Goal: Task Accomplishment & Management: Manage account settings

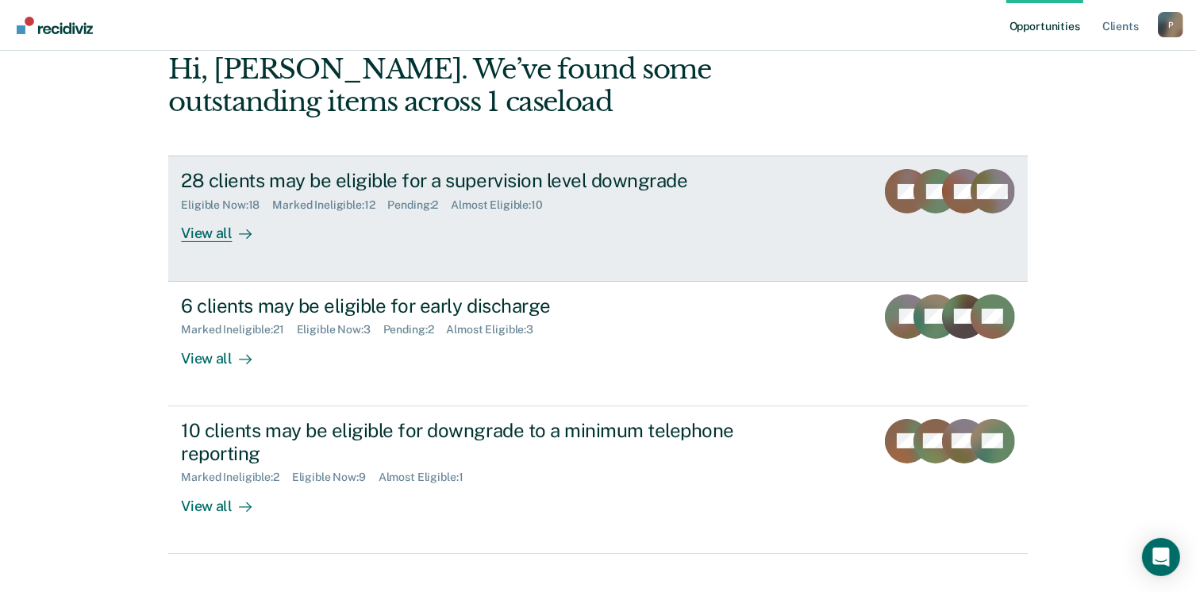
scroll to position [216, 0]
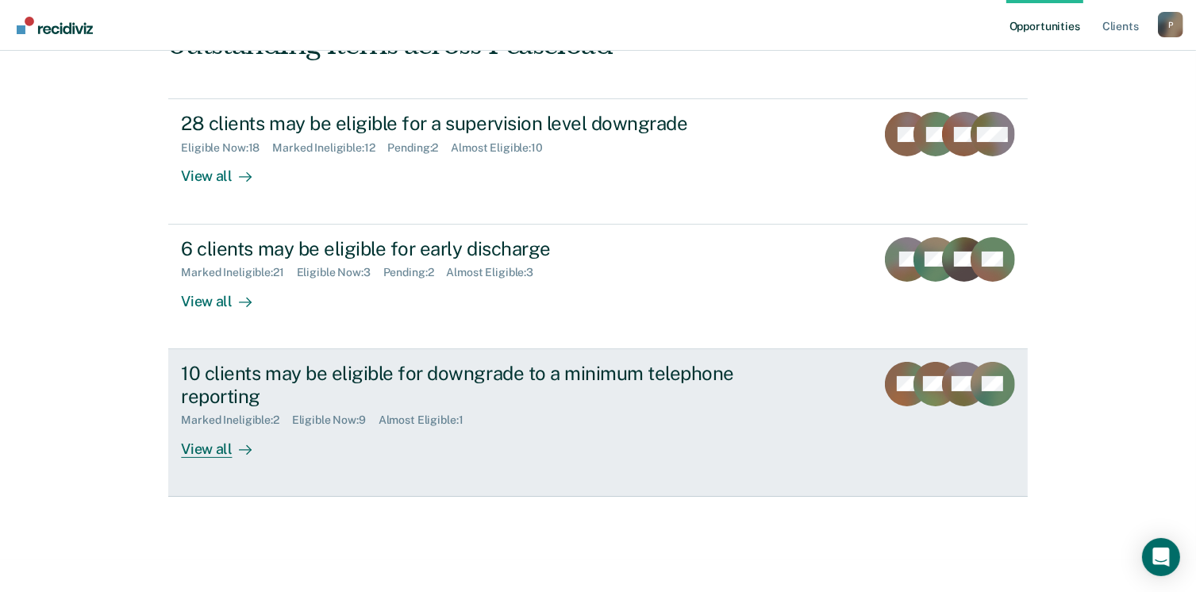
click at [200, 447] on div "View all" at bounding box center [225, 442] width 89 height 31
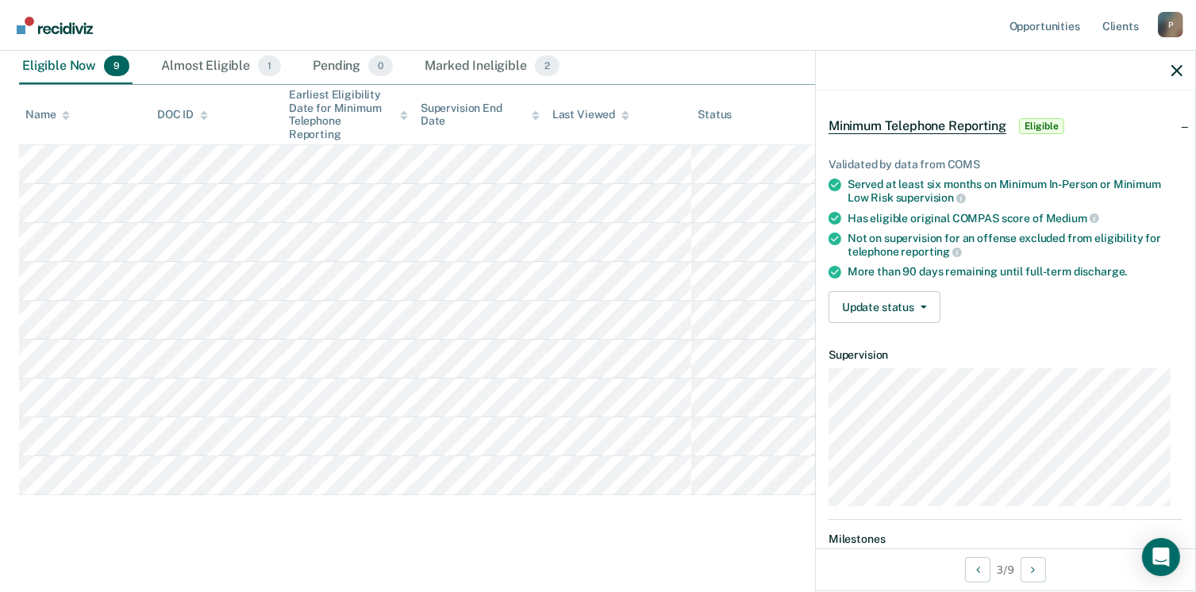
scroll to position [79, 0]
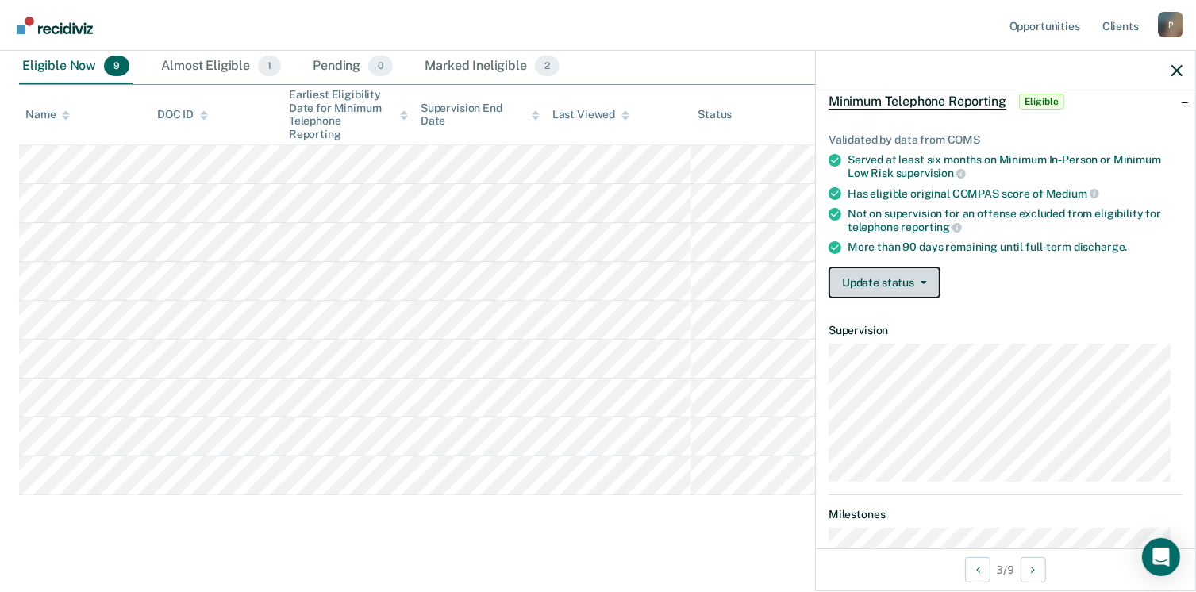
click at [927, 280] on button "Update status" at bounding box center [885, 283] width 112 height 32
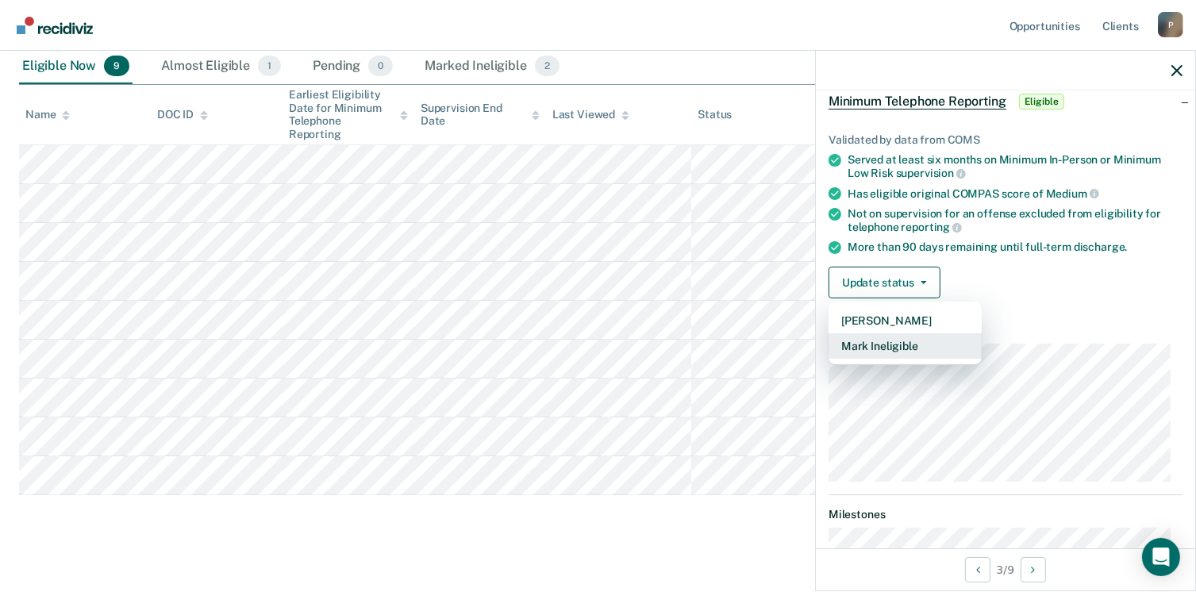
click at [920, 352] on button "Mark Ineligible" at bounding box center [905, 345] width 153 height 25
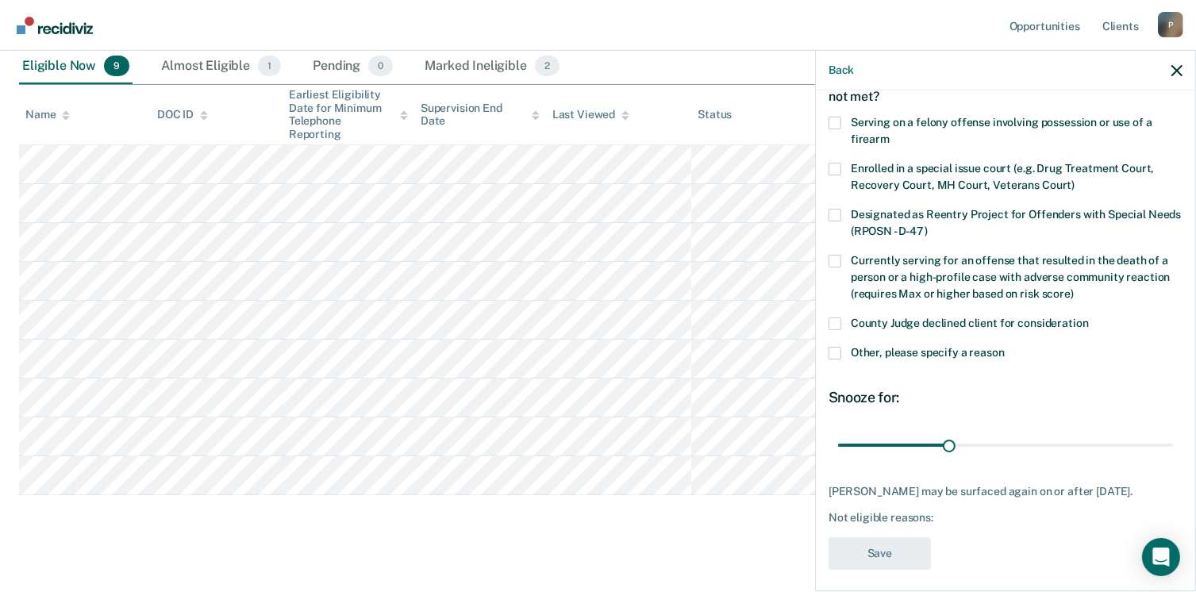
scroll to position [102, 0]
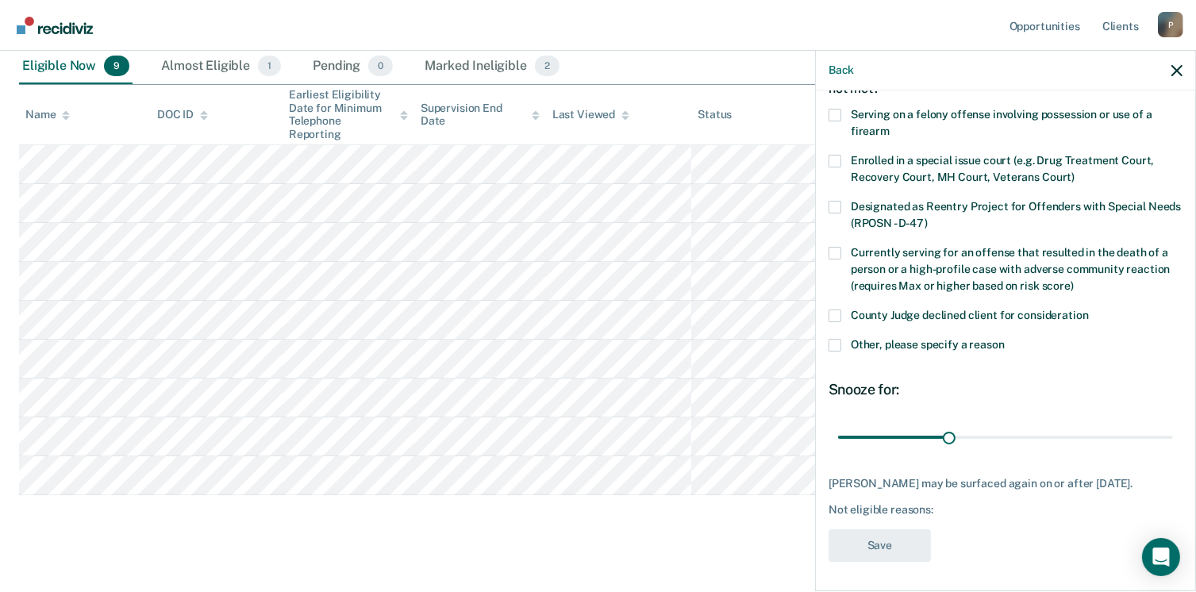
click at [837, 314] on span at bounding box center [835, 316] width 13 height 13
click at [1089, 310] on input "County Judge declined client for consideration" at bounding box center [1089, 310] width 0 height 0
click at [901, 548] on button "Save" at bounding box center [880, 545] width 102 height 33
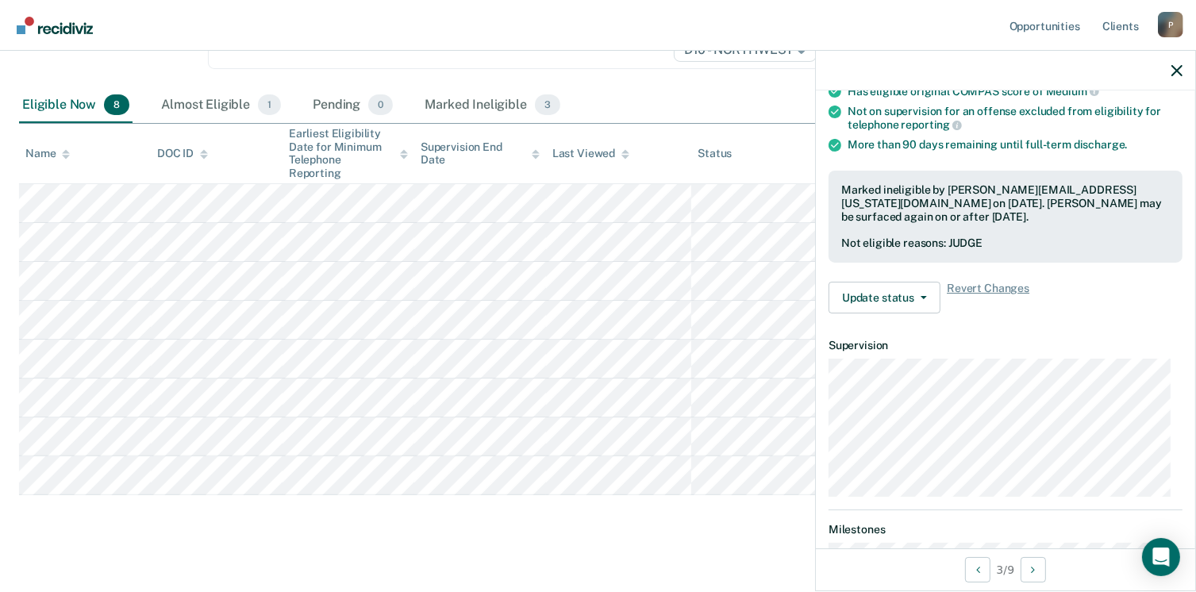
scroll to position [175, 0]
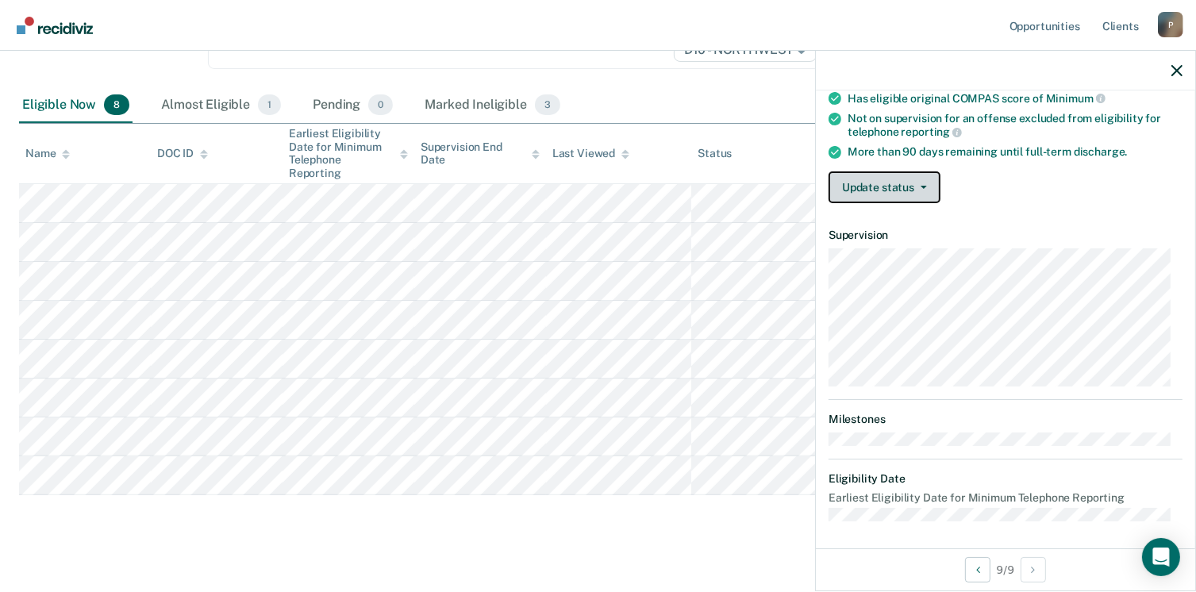
click at [930, 179] on button "Update status" at bounding box center [885, 187] width 112 height 32
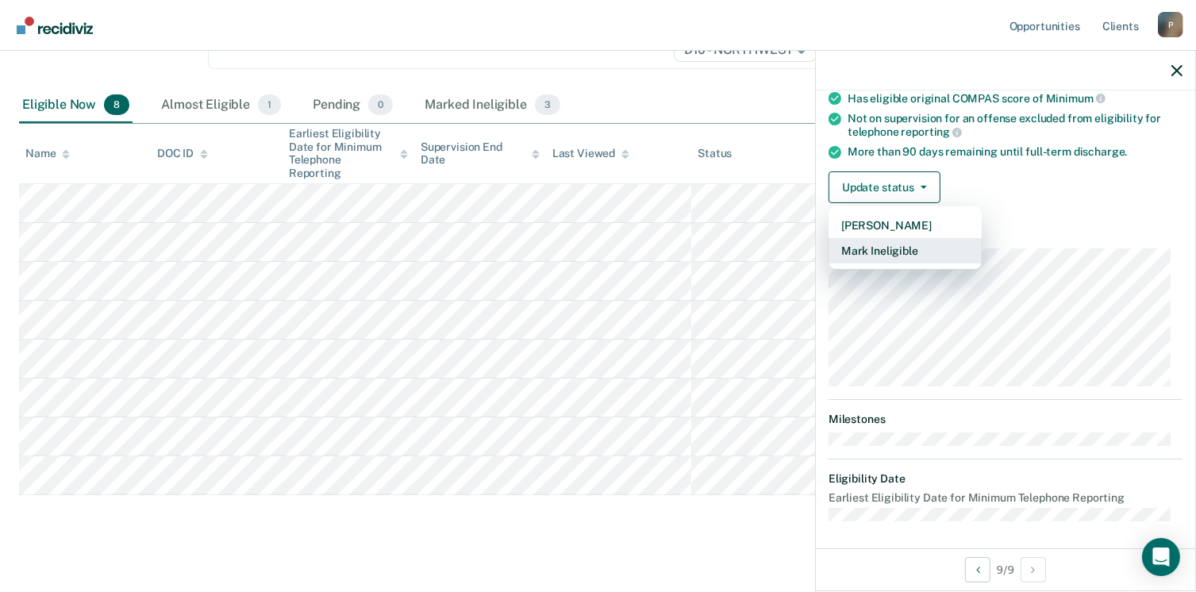
click at [916, 248] on button "Mark Ineligible" at bounding box center [905, 250] width 153 height 25
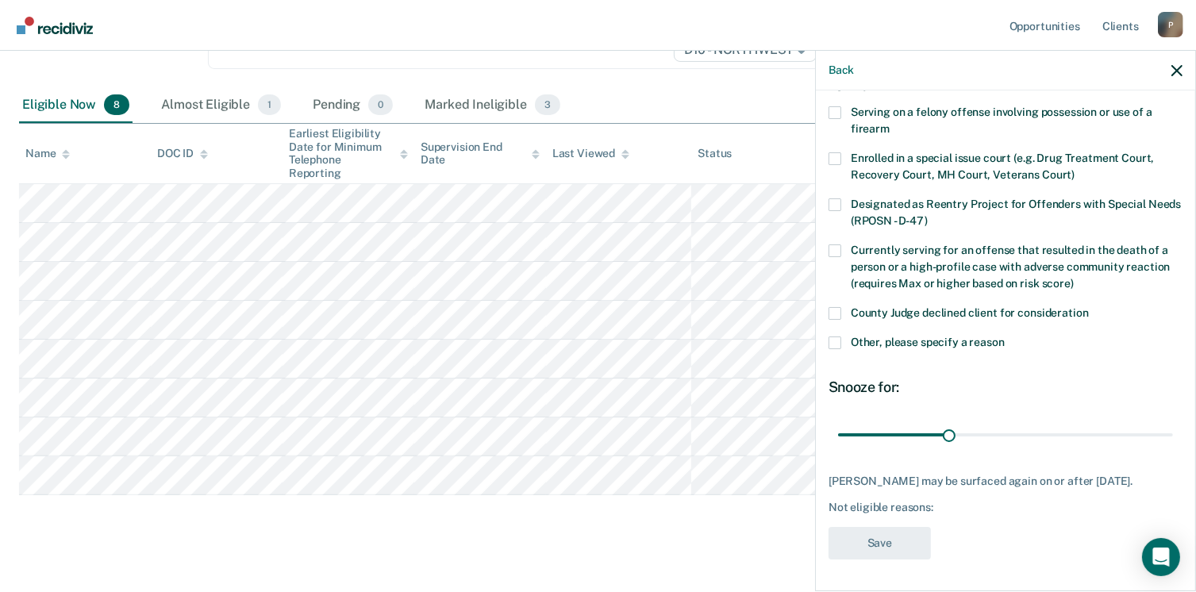
click at [841, 307] on label "County Judge declined client for consideration" at bounding box center [1006, 315] width 354 height 17
click at [1089, 307] on input "County Judge declined client for consideration" at bounding box center [1089, 307] width 0 height 0
click at [898, 541] on button "Save" at bounding box center [880, 543] width 102 height 33
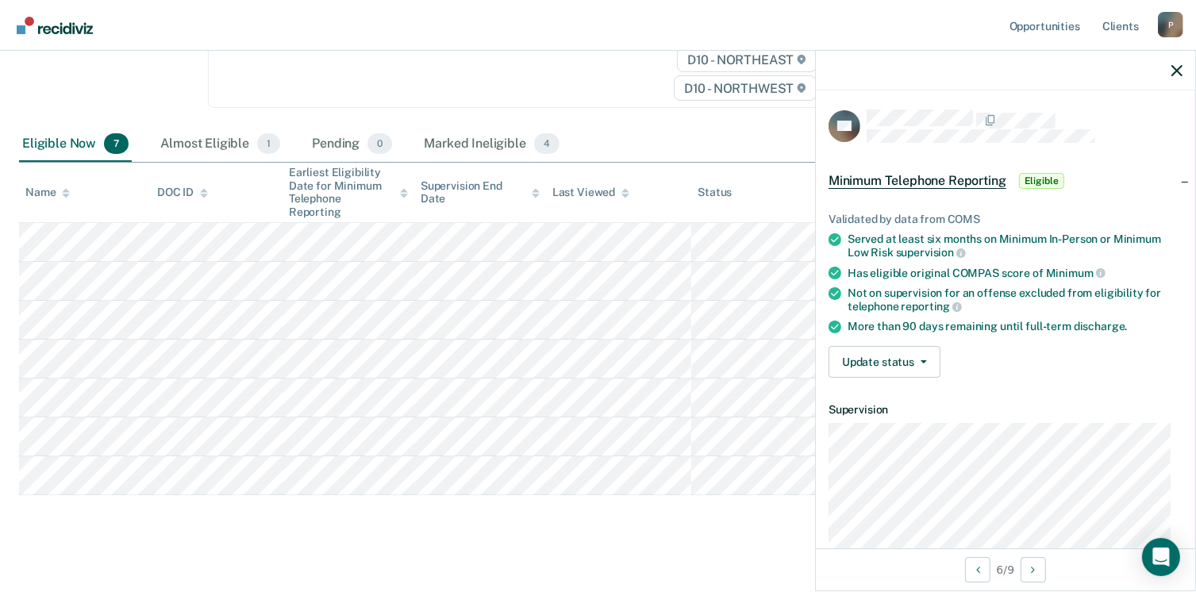
scroll to position [0, 0]
click at [927, 355] on button "Update status" at bounding box center [885, 362] width 112 height 32
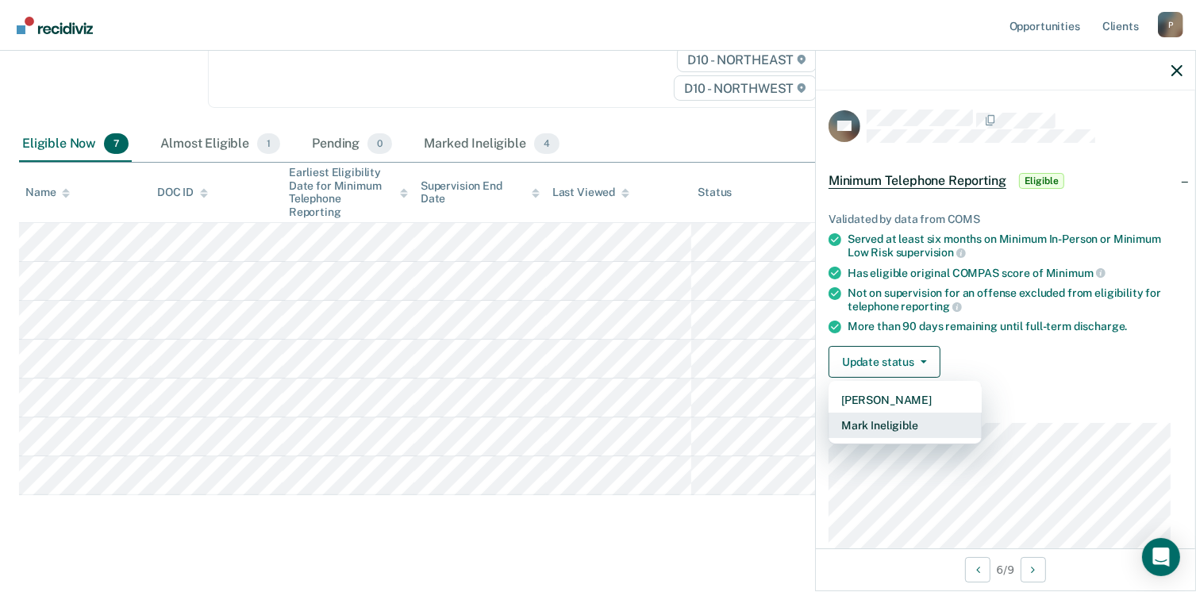
click at [922, 426] on button "Mark Ineligible" at bounding box center [905, 425] width 153 height 25
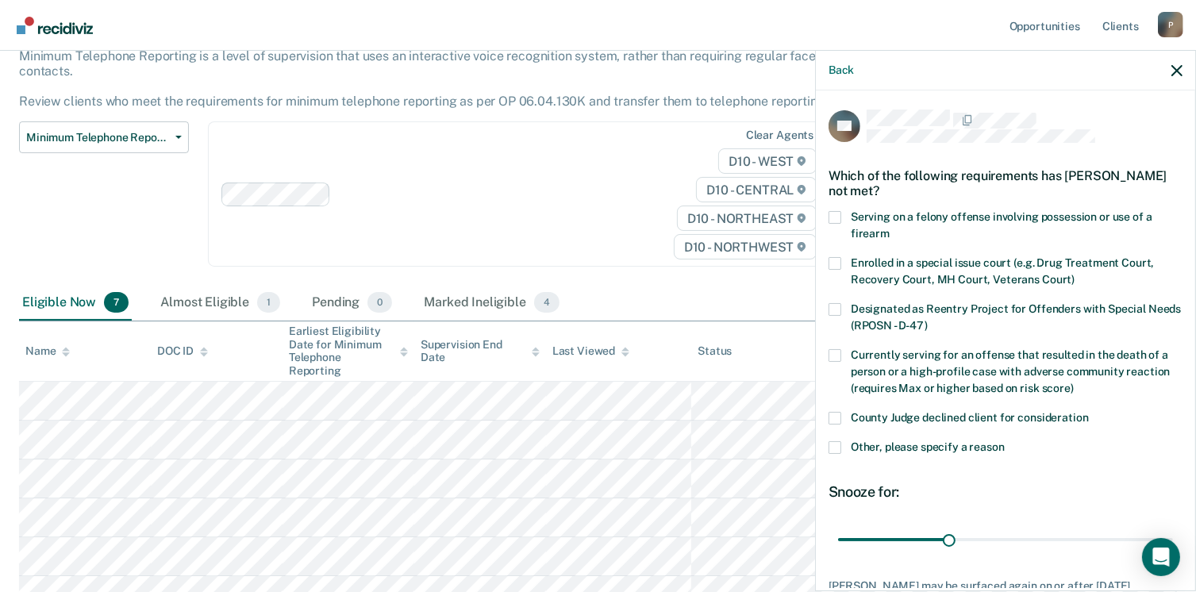
scroll to position [79, 0]
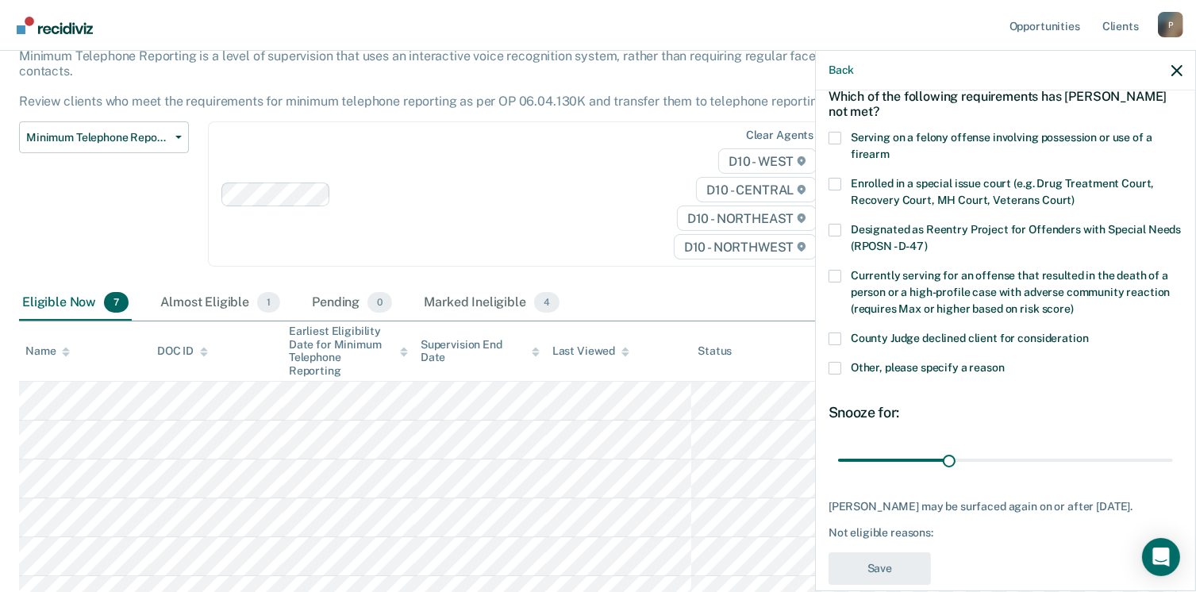
click at [836, 366] on span at bounding box center [835, 368] width 13 height 13
click at [1005, 362] on input "Other, please specify a reason" at bounding box center [1005, 362] width 0 height 0
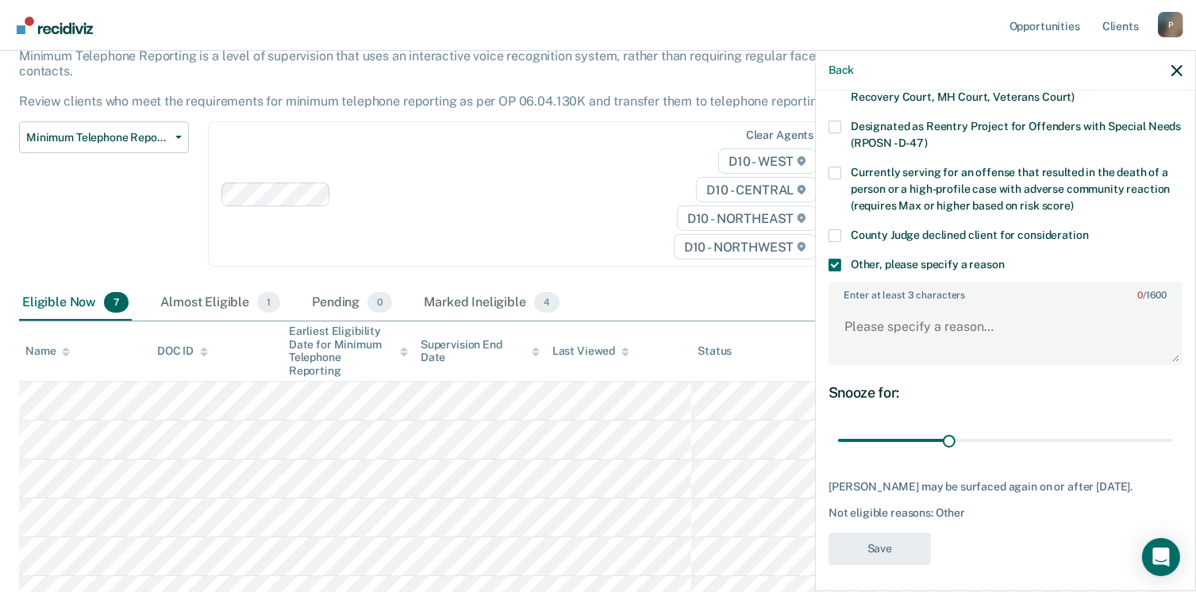
scroll to position [184, 0]
click at [910, 321] on textarea "Enter at least 3 characters 0 / 1600" at bounding box center [1005, 332] width 351 height 59
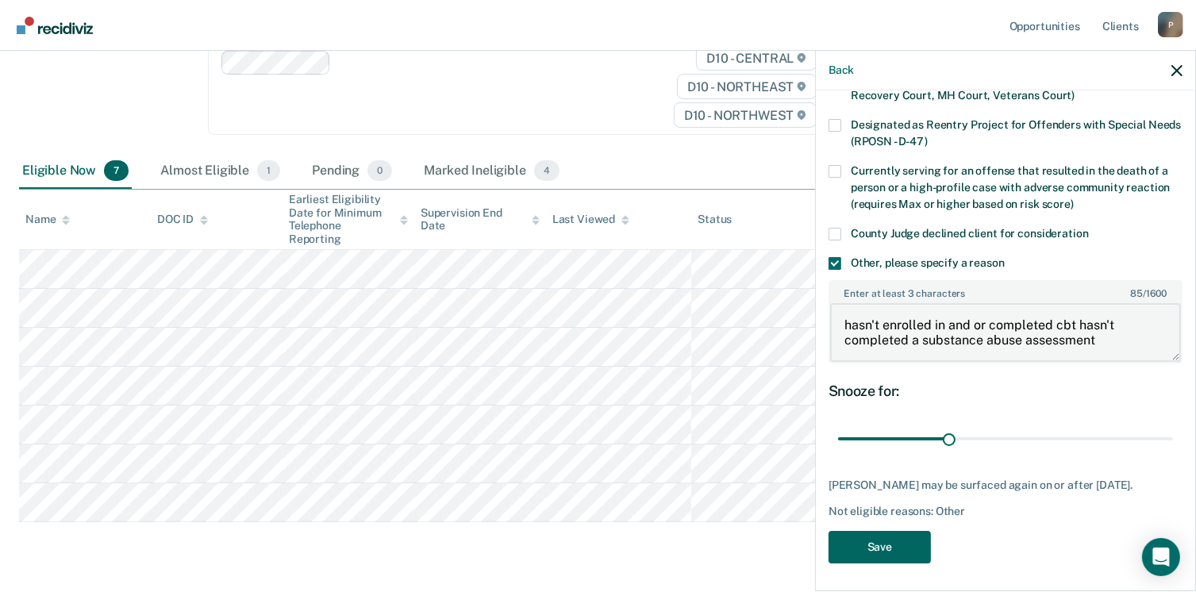
type textarea "hasn't enrolled in and or completed cbt hasn't completed a substance abuse asse…"
click at [907, 544] on button "Save" at bounding box center [880, 547] width 102 height 33
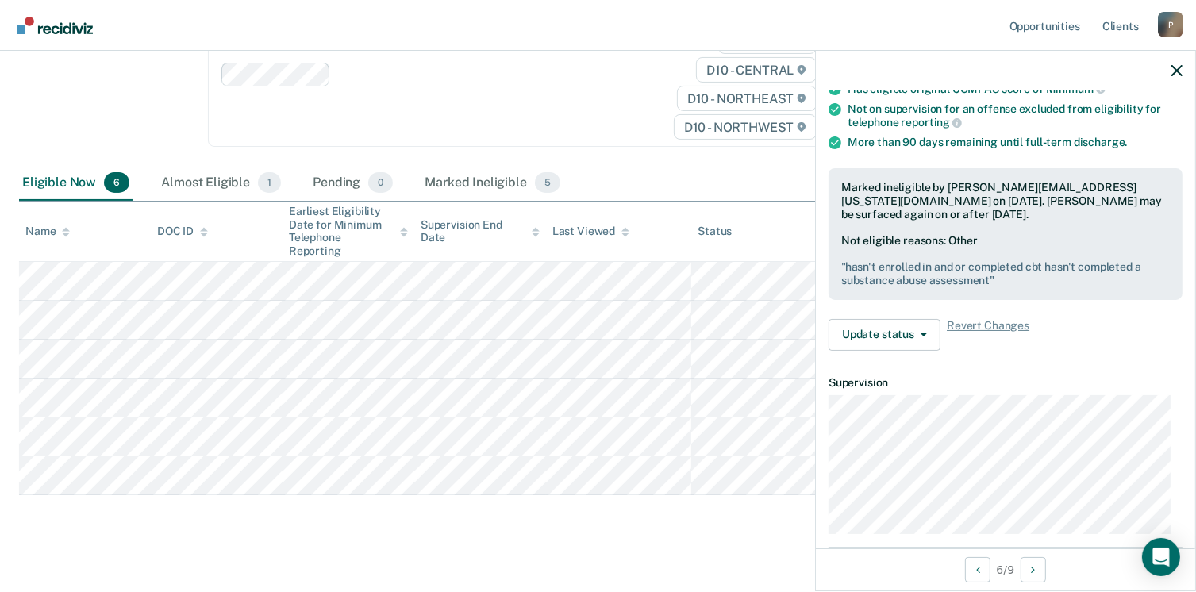
scroll to position [175, 0]
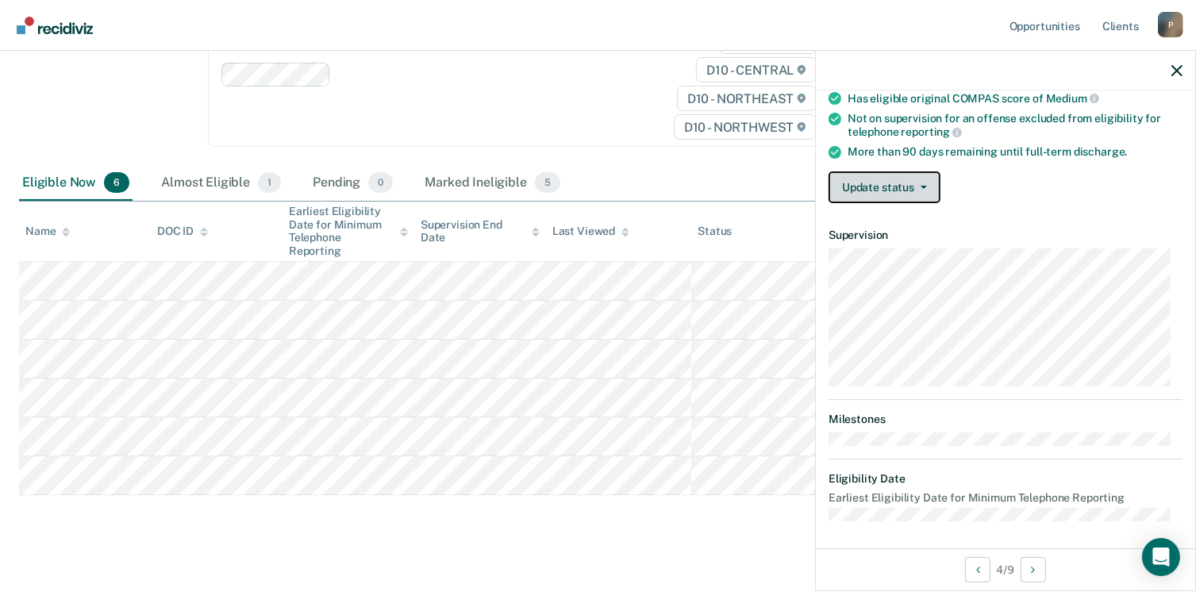
click at [890, 183] on button "Update status" at bounding box center [885, 187] width 112 height 32
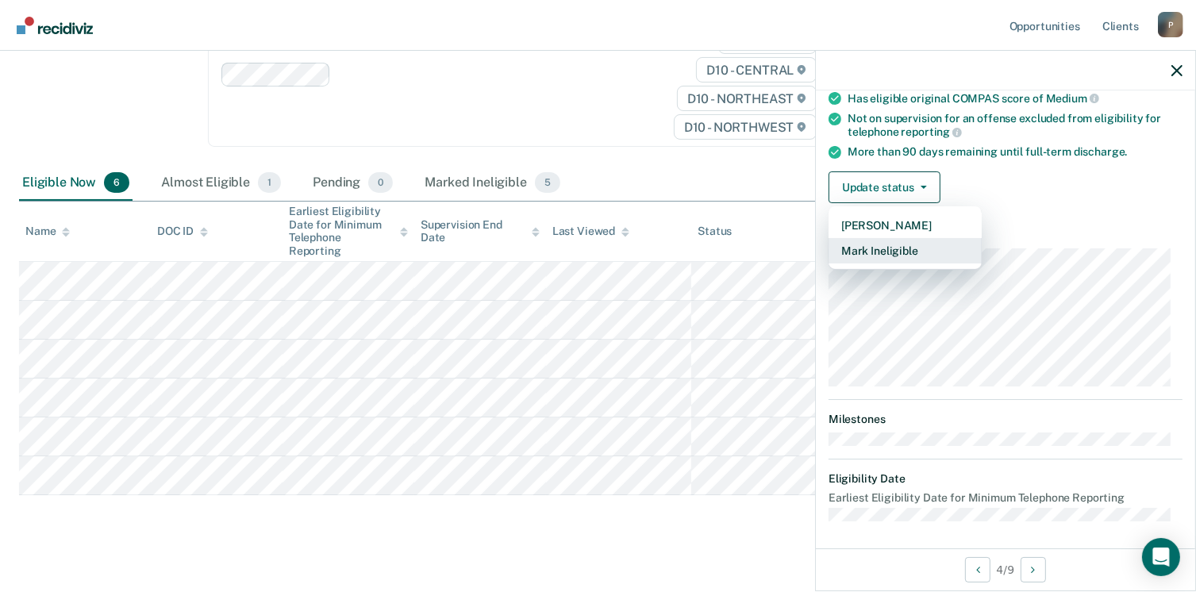
click at [903, 252] on button "Mark Ineligible" at bounding box center [905, 250] width 153 height 25
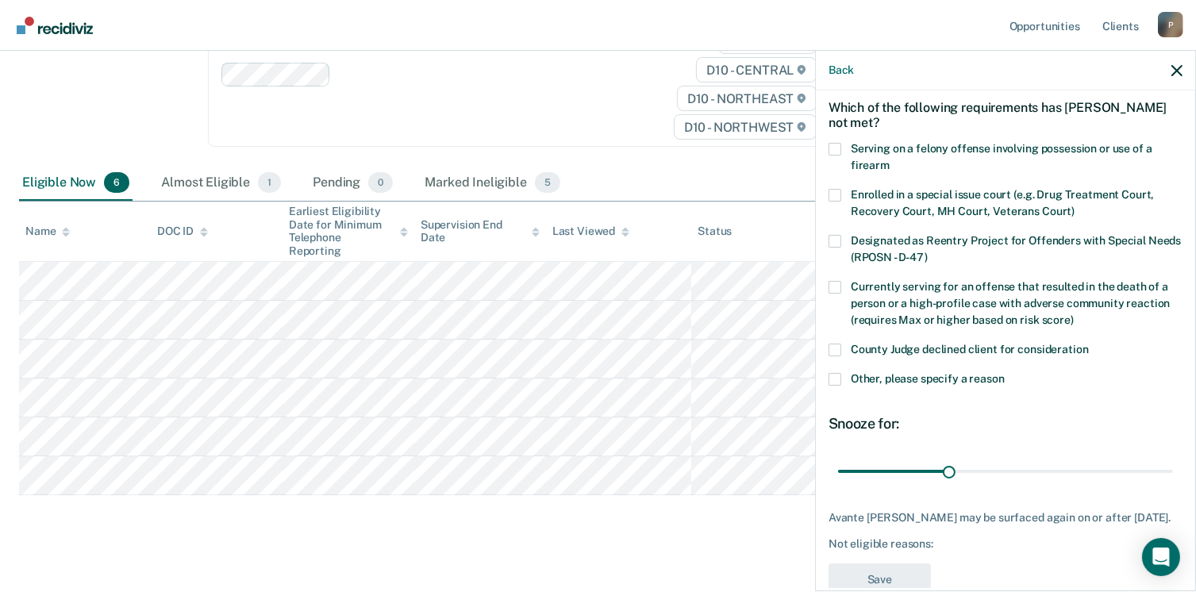
scroll to position [102, 0]
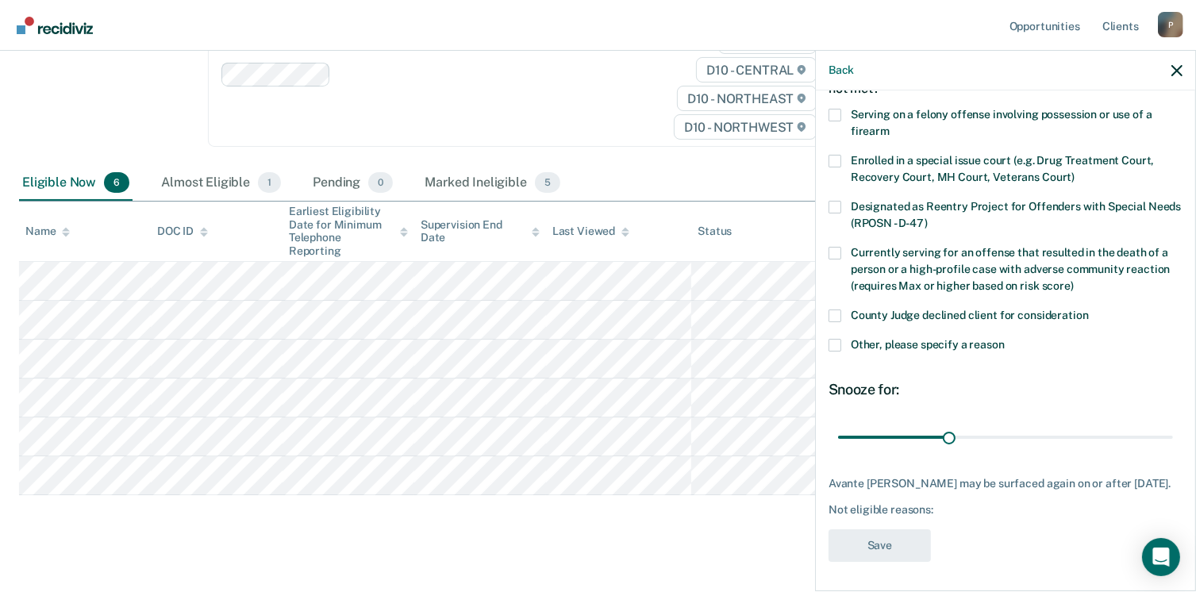
click at [835, 345] on span at bounding box center [835, 345] width 13 height 13
click at [1005, 339] on input "Other, please specify a reason" at bounding box center [1005, 339] width 0 height 0
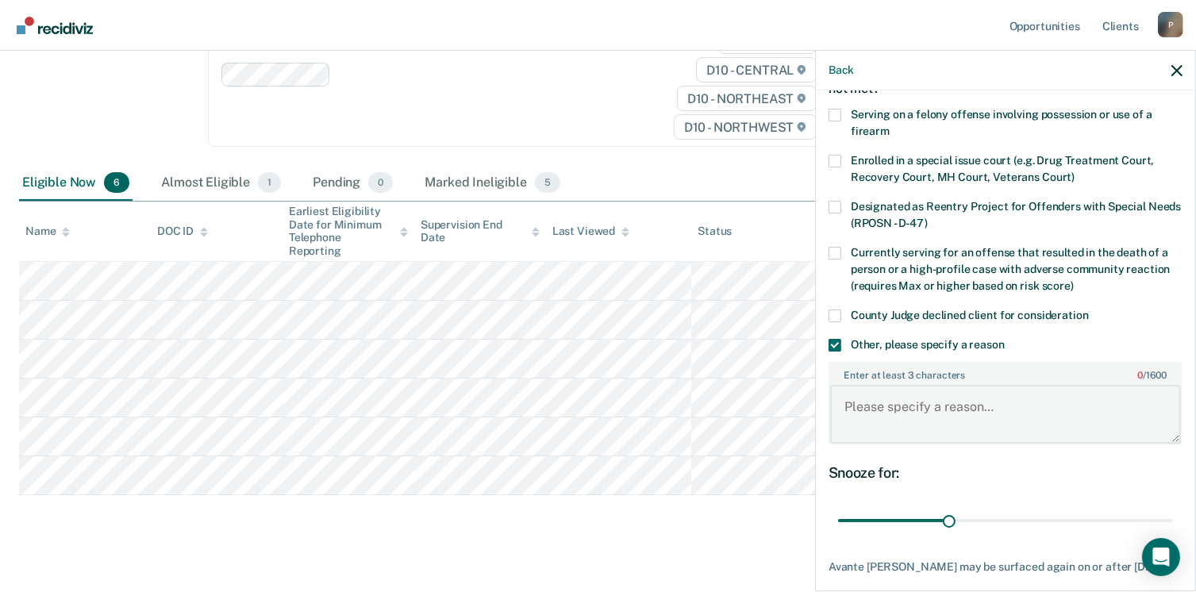
click at [888, 404] on textarea "Enter at least 3 characters 0 / 1600" at bounding box center [1005, 414] width 351 height 59
click at [888, 402] on textarea "on prob for fleeing p.o." at bounding box center [1005, 414] width 351 height 59
click at [1015, 395] on textarea "on probation for fleeing p.o." at bounding box center [1005, 414] width 351 height 59
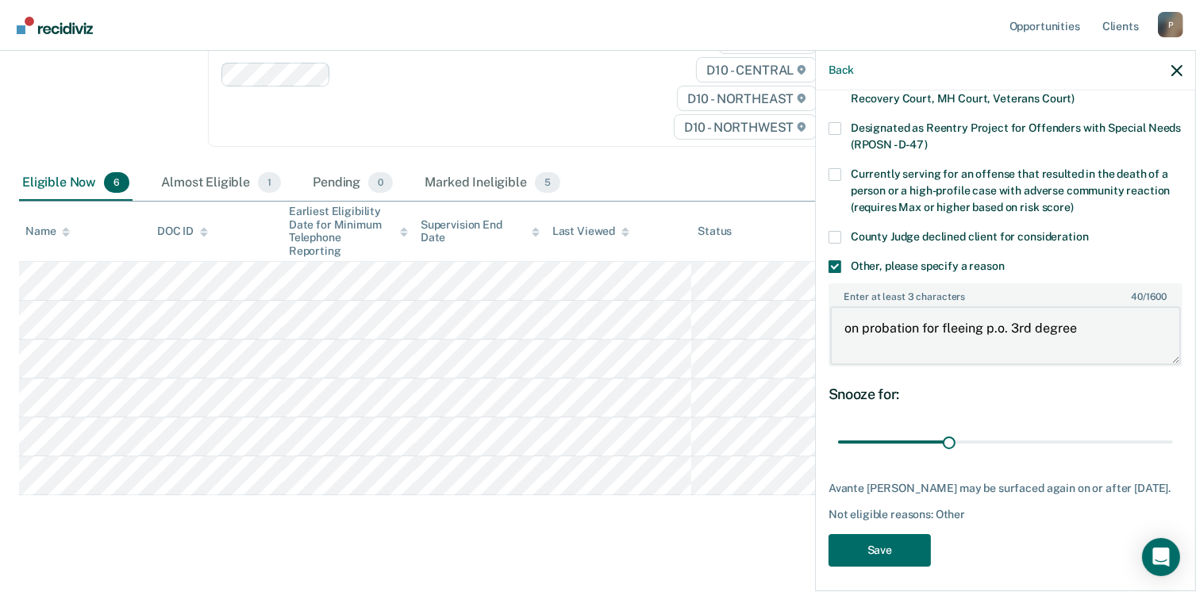
scroll to position [184, 0]
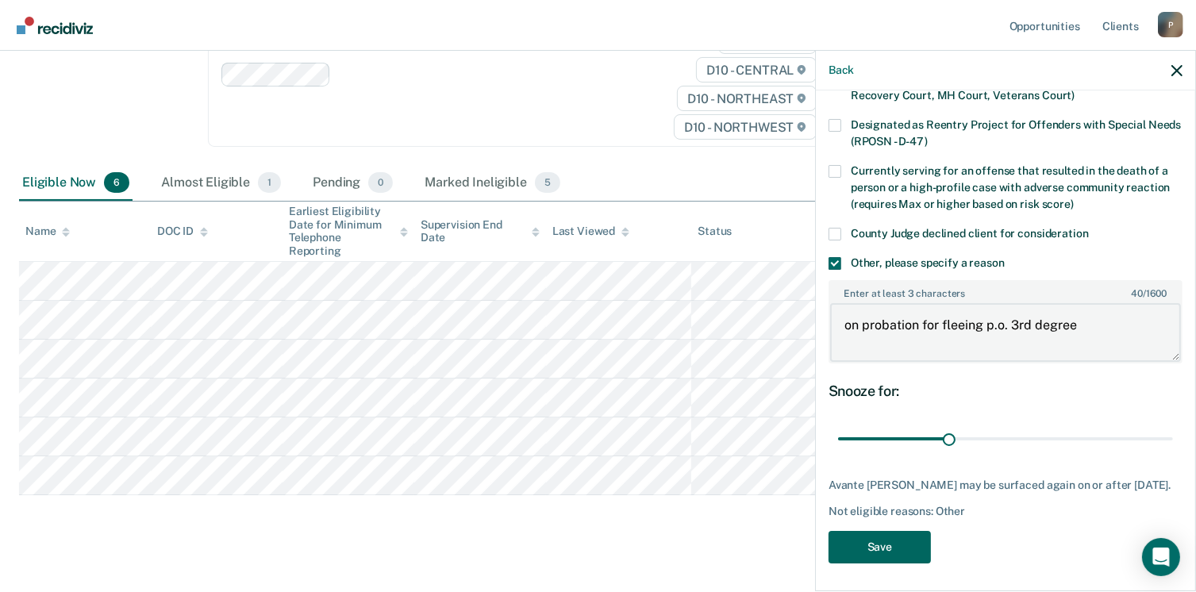
type textarea "on probation for fleeing p.o. 3rd degree"
click at [900, 536] on button "Save" at bounding box center [880, 547] width 102 height 33
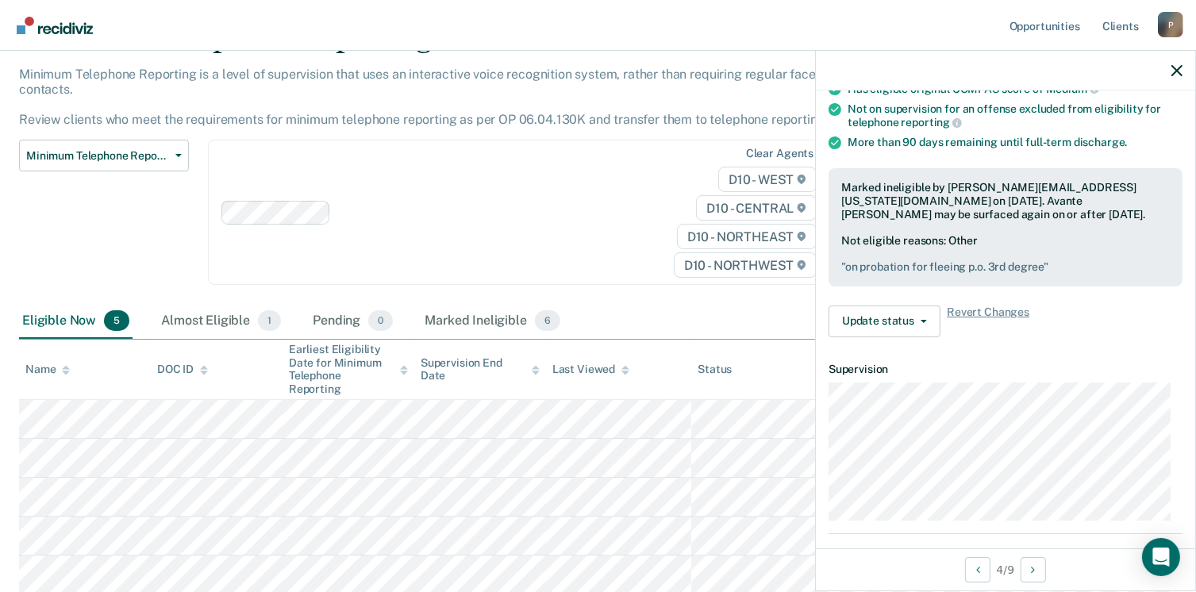
scroll to position [0, 0]
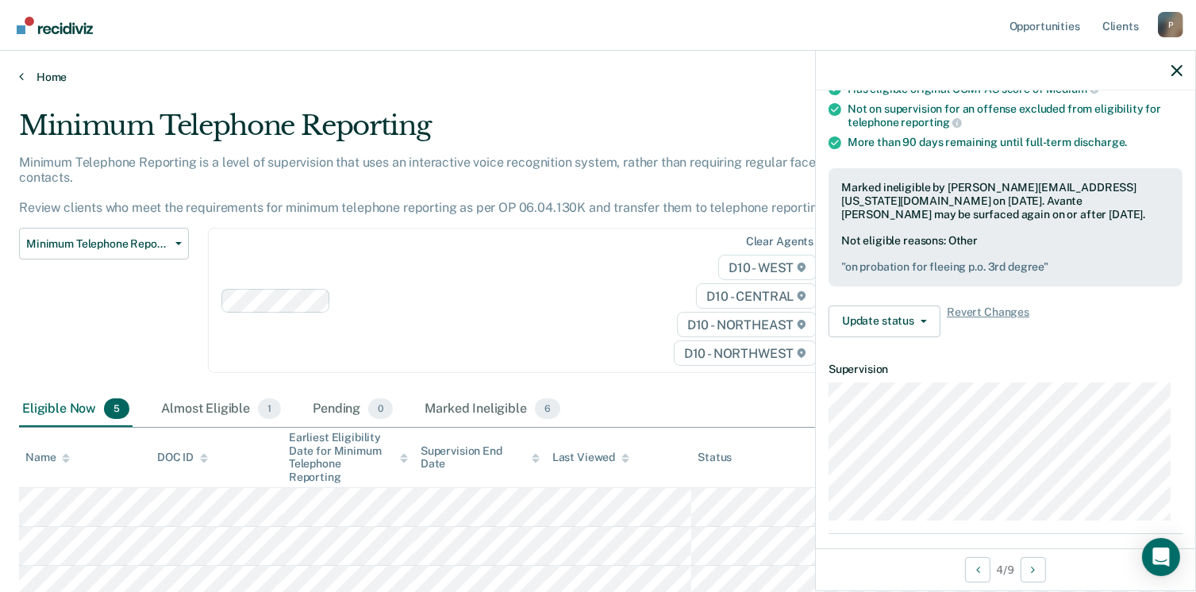
click at [57, 74] on link "Home" at bounding box center [598, 77] width 1158 height 14
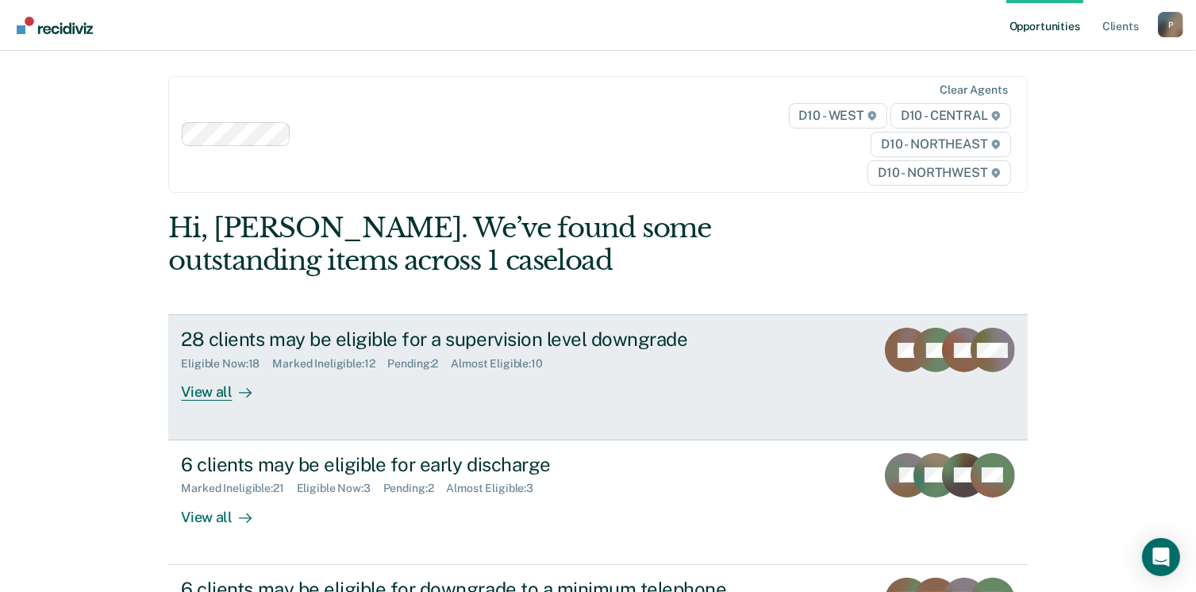
click at [209, 393] on div "View all" at bounding box center [225, 386] width 89 height 31
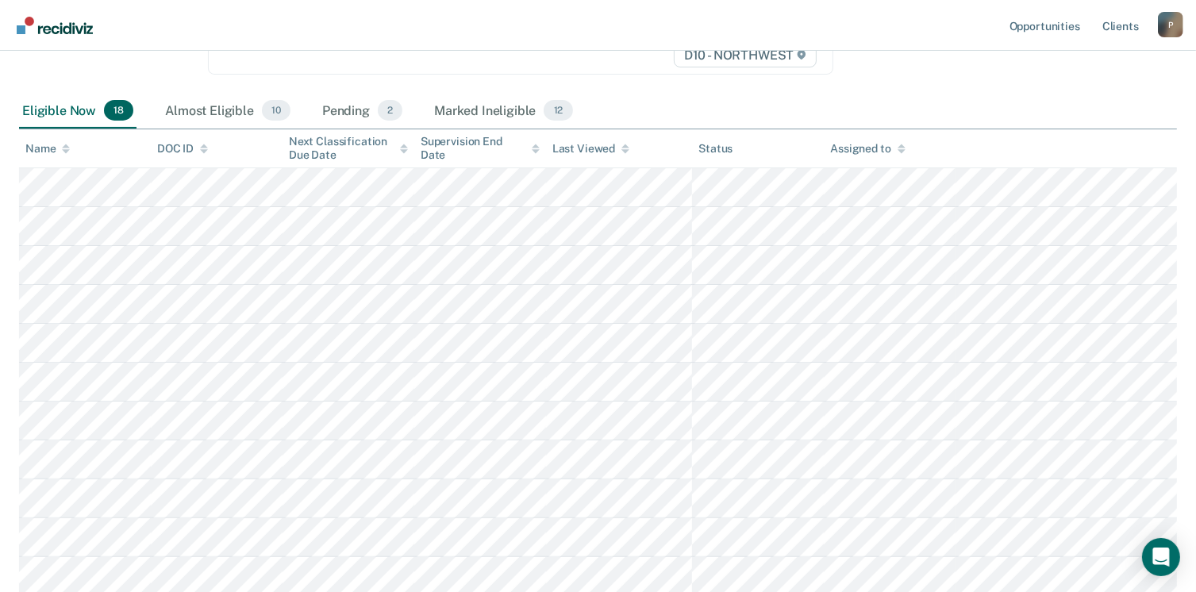
scroll to position [305, 0]
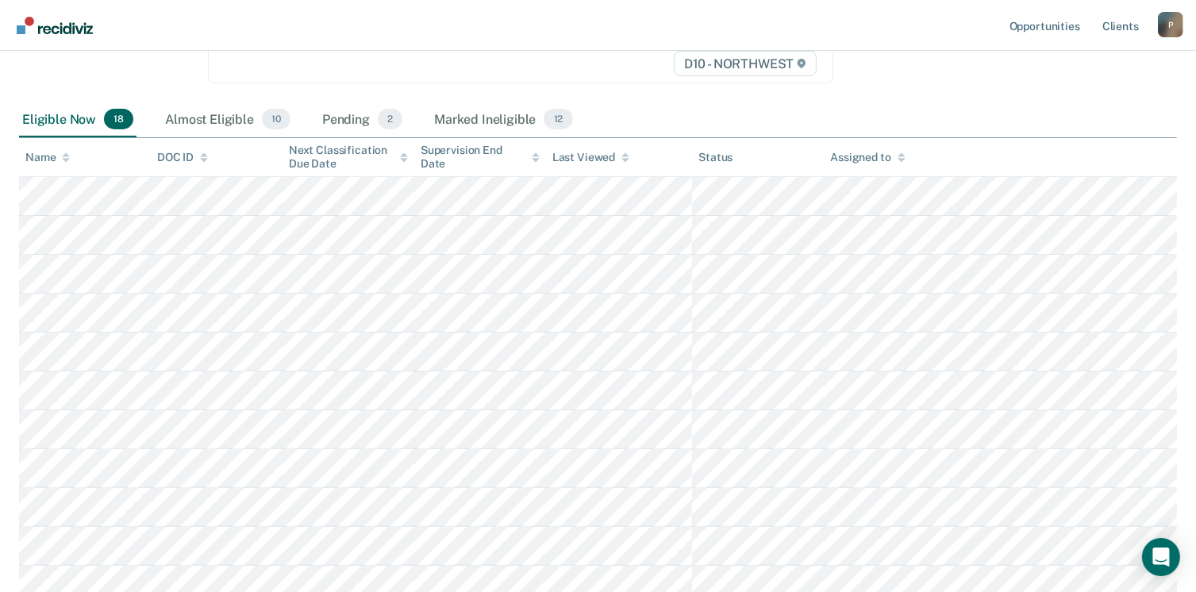
click at [67, 159] on icon at bounding box center [66, 161] width 8 height 4
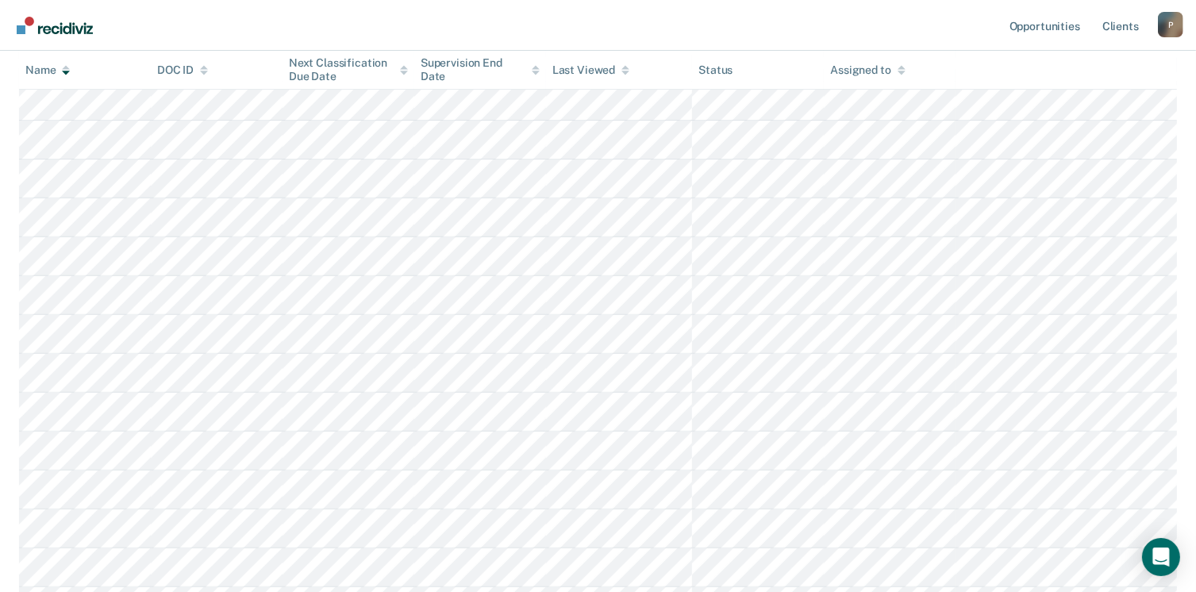
scroll to position [635, 0]
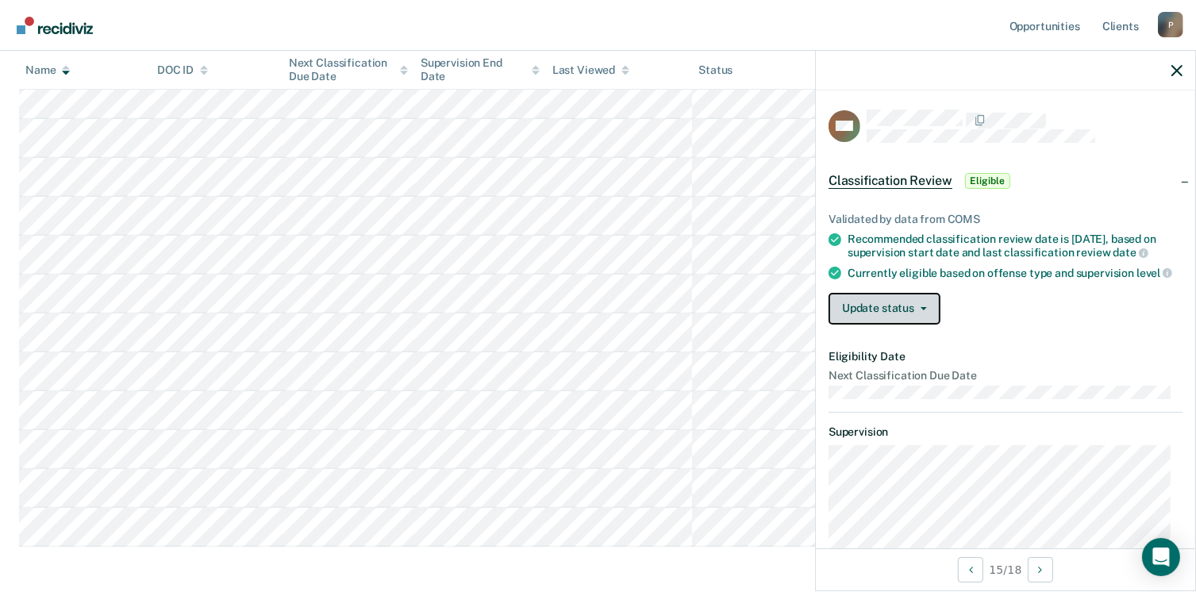
click at [924, 322] on button "Update status" at bounding box center [885, 309] width 112 height 32
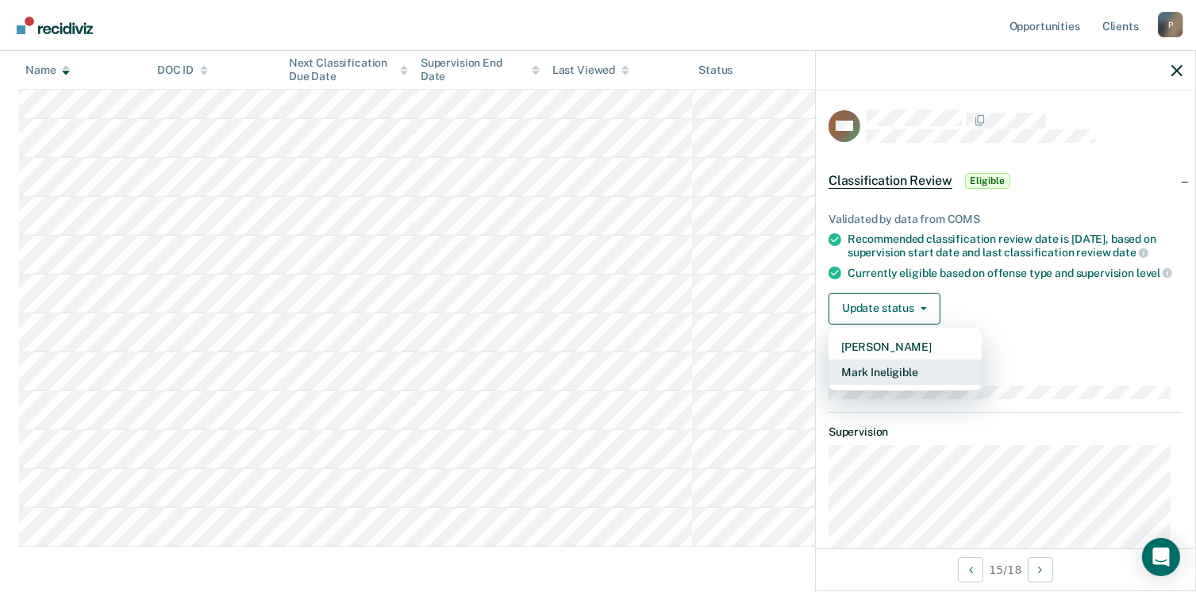
click at [918, 383] on button "Mark Ineligible" at bounding box center [905, 372] width 153 height 25
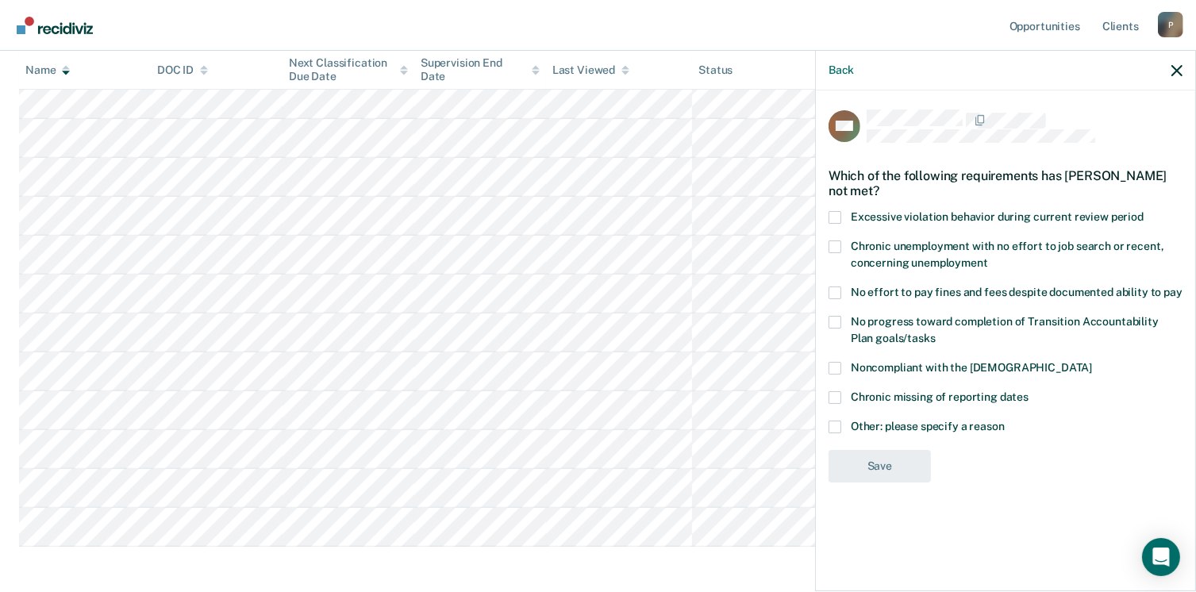
click at [837, 322] on span at bounding box center [835, 322] width 13 height 13
click at [936, 333] on input "No progress toward completion of Transition Accountability Plan goals/tasks" at bounding box center [936, 333] width 0 height 0
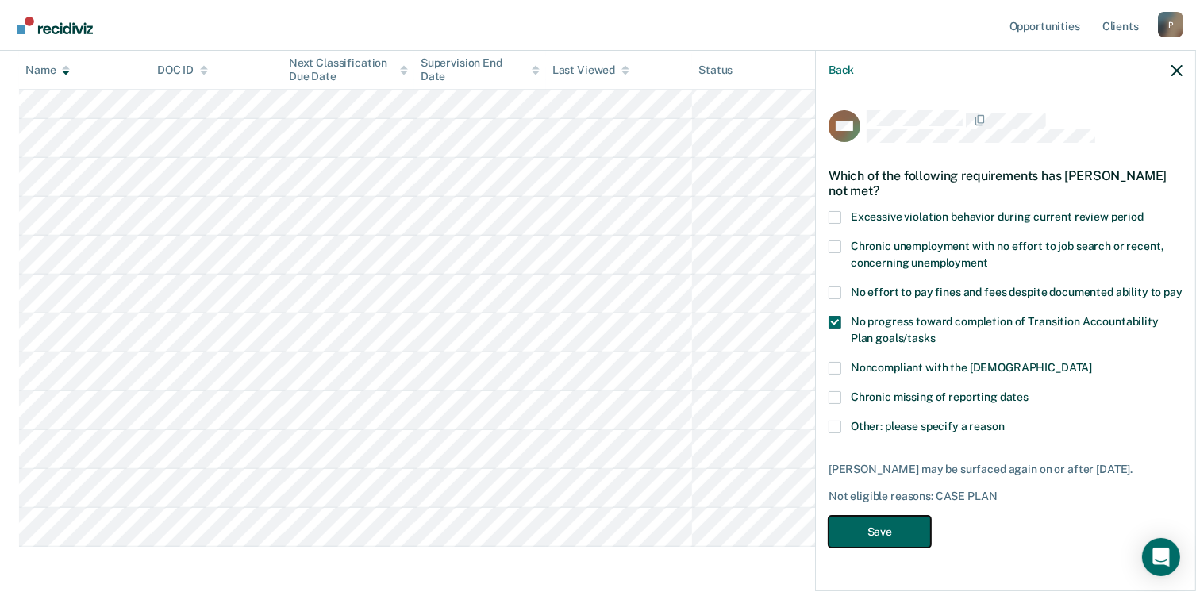
click at [892, 531] on button "Save" at bounding box center [880, 532] width 102 height 33
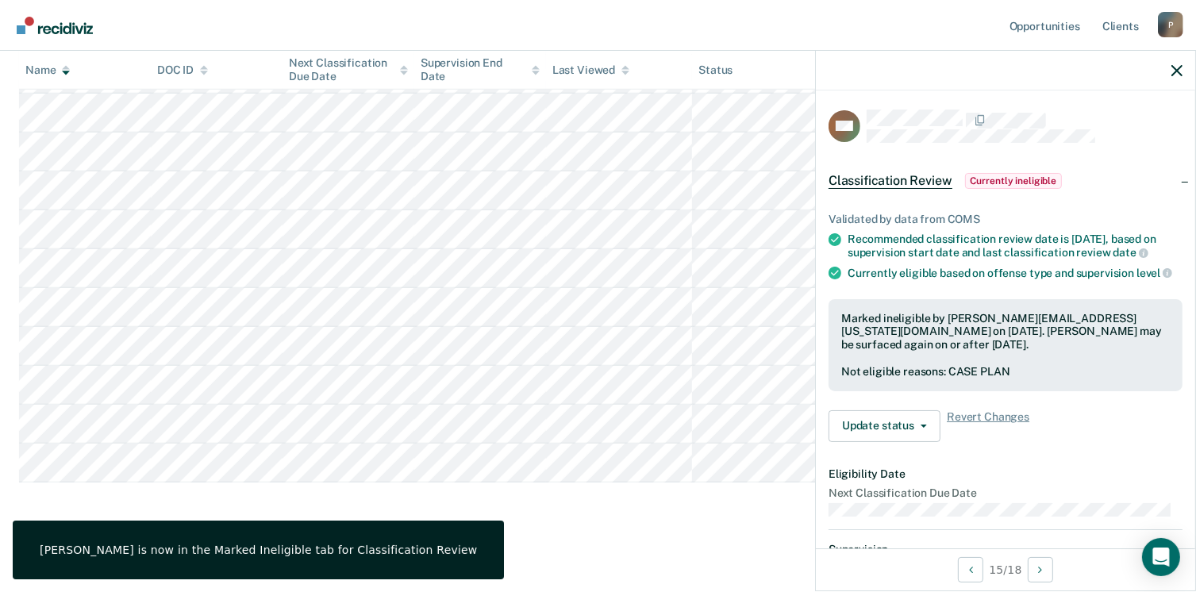
scroll to position [664, 0]
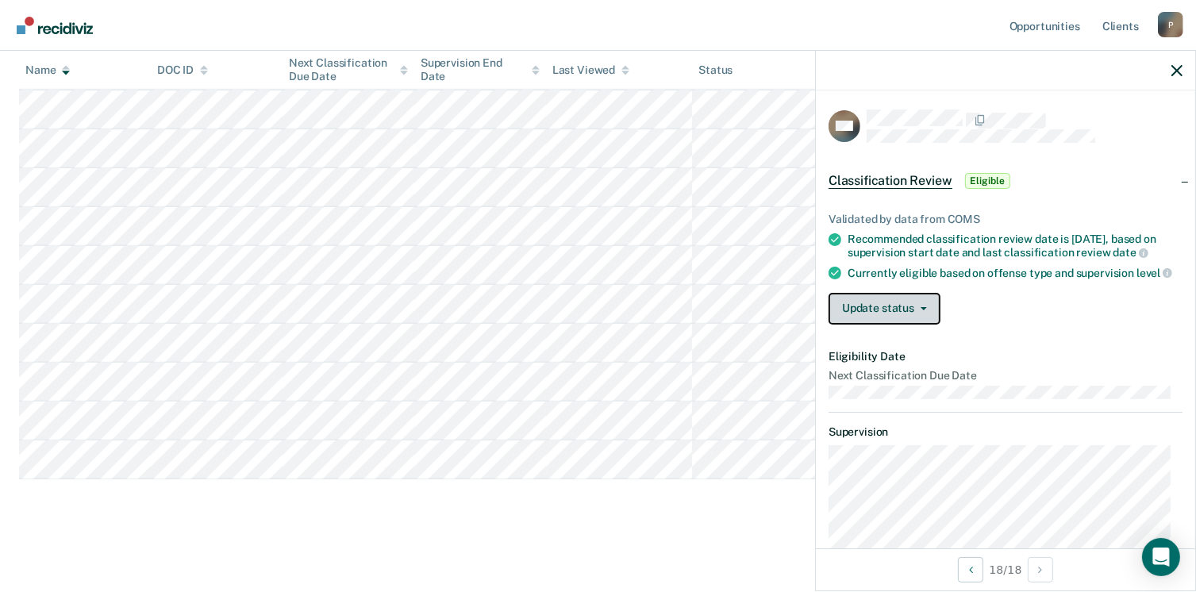
click at [922, 325] on button "Update status" at bounding box center [885, 309] width 112 height 32
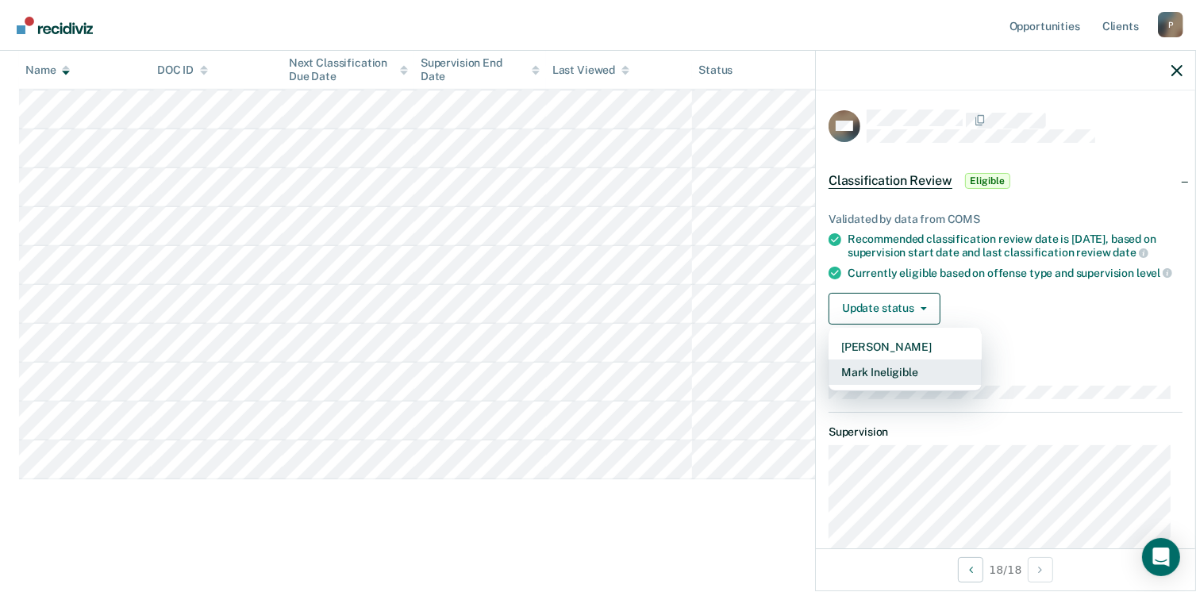
click at [923, 385] on button "Mark Ineligible" at bounding box center [905, 372] width 153 height 25
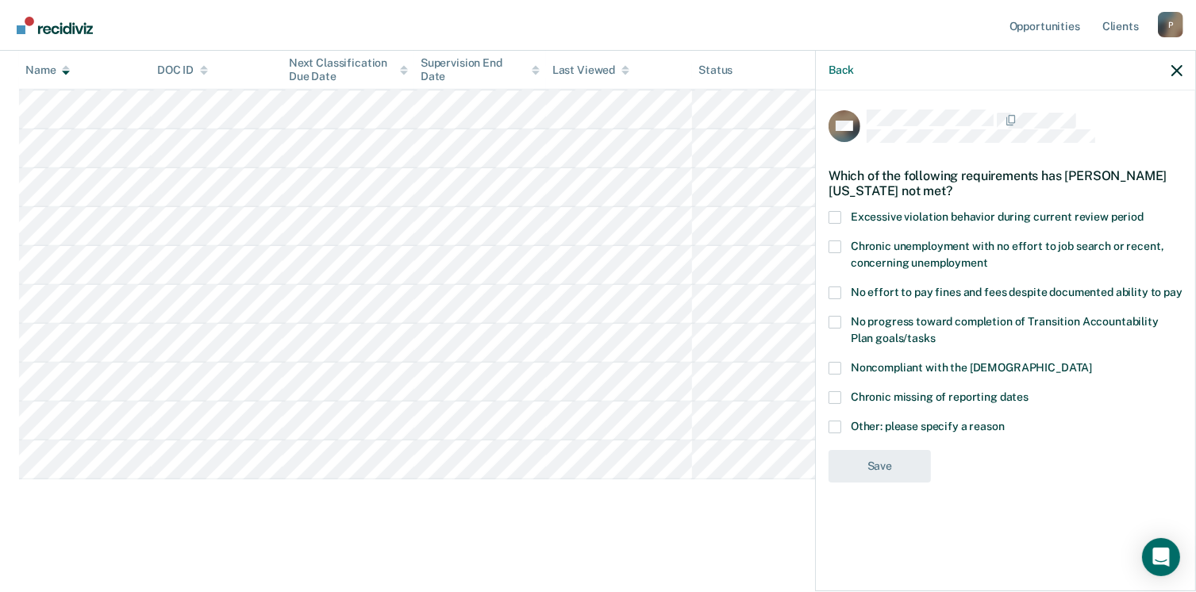
click at [835, 319] on span at bounding box center [835, 322] width 13 height 13
click at [936, 333] on input "No progress toward completion of Transition Accountability Plan goals/tasks" at bounding box center [936, 333] width 0 height 0
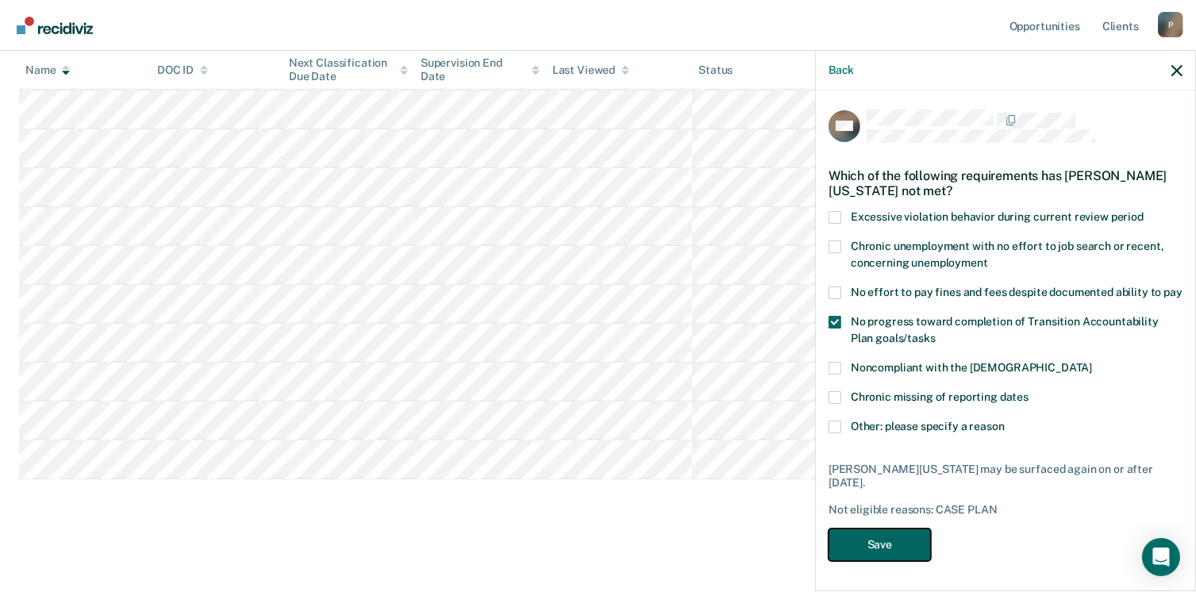
click at [918, 544] on button "Save" at bounding box center [880, 545] width 102 height 33
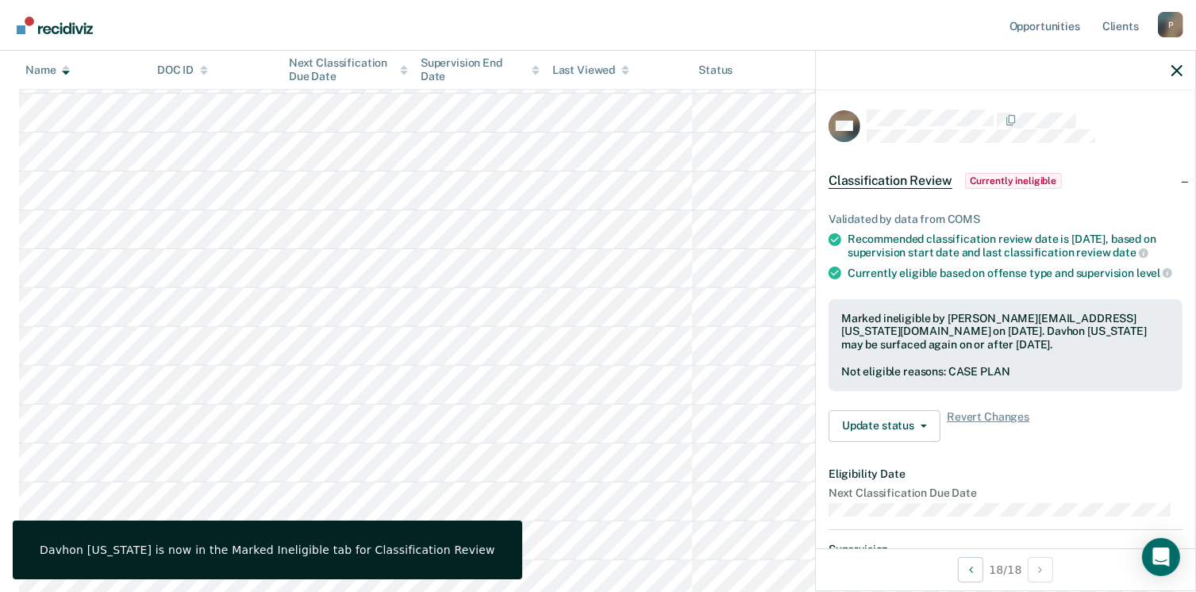
scroll to position [465, 0]
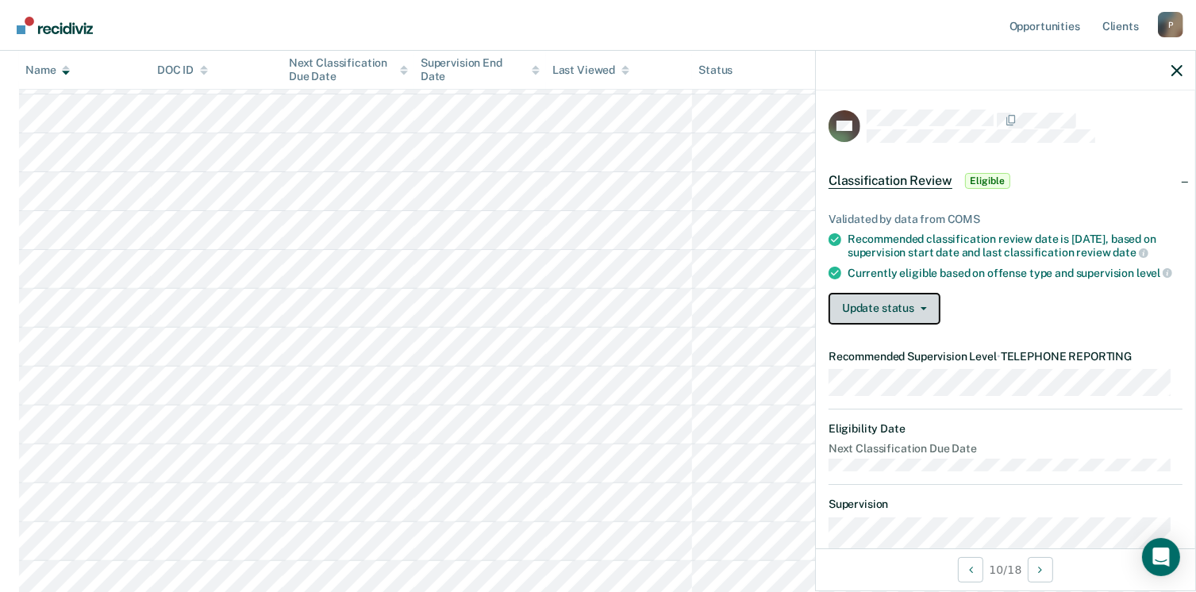
click at [914, 322] on button "Update status" at bounding box center [885, 309] width 112 height 32
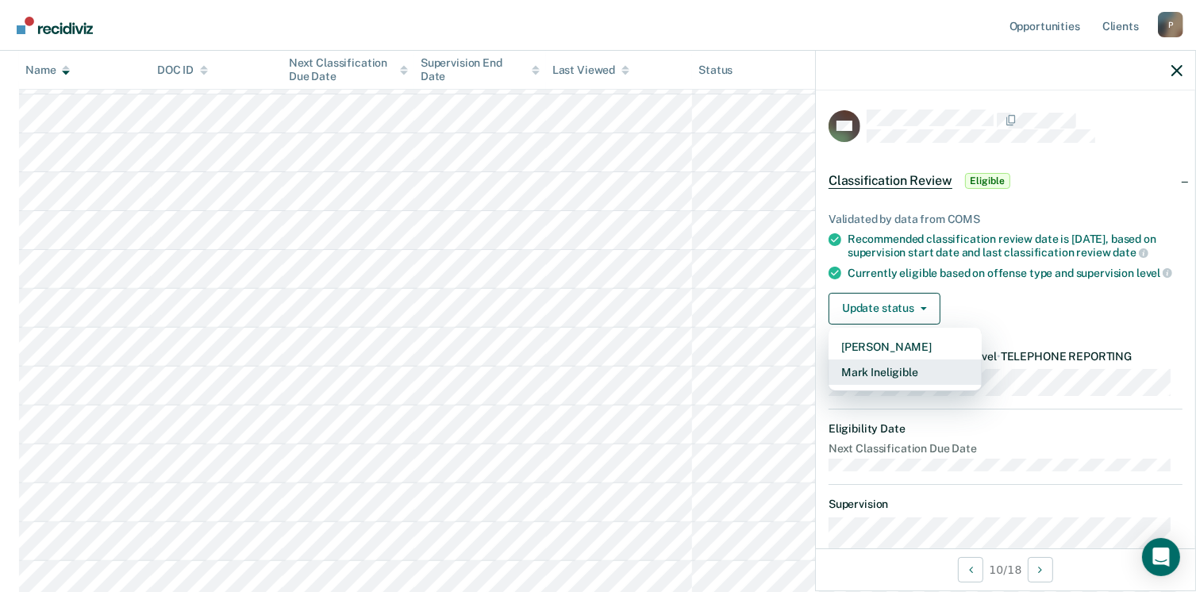
click at [926, 379] on button "Mark Ineligible" at bounding box center [905, 372] width 153 height 25
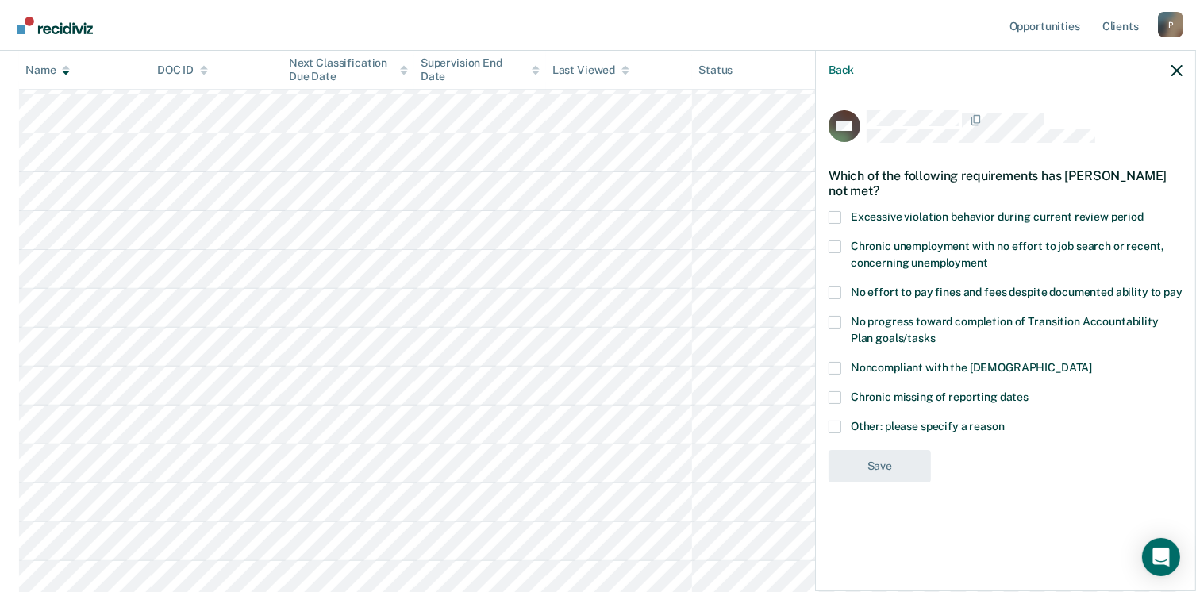
click at [836, 325] on span at bounding box center [835, 322] width 13 height 13
click at [936, 333] on input "No progress toward completion of Transition Accountability Plan goals/tasks" at bounding box center [936, 333] width 0 height 0
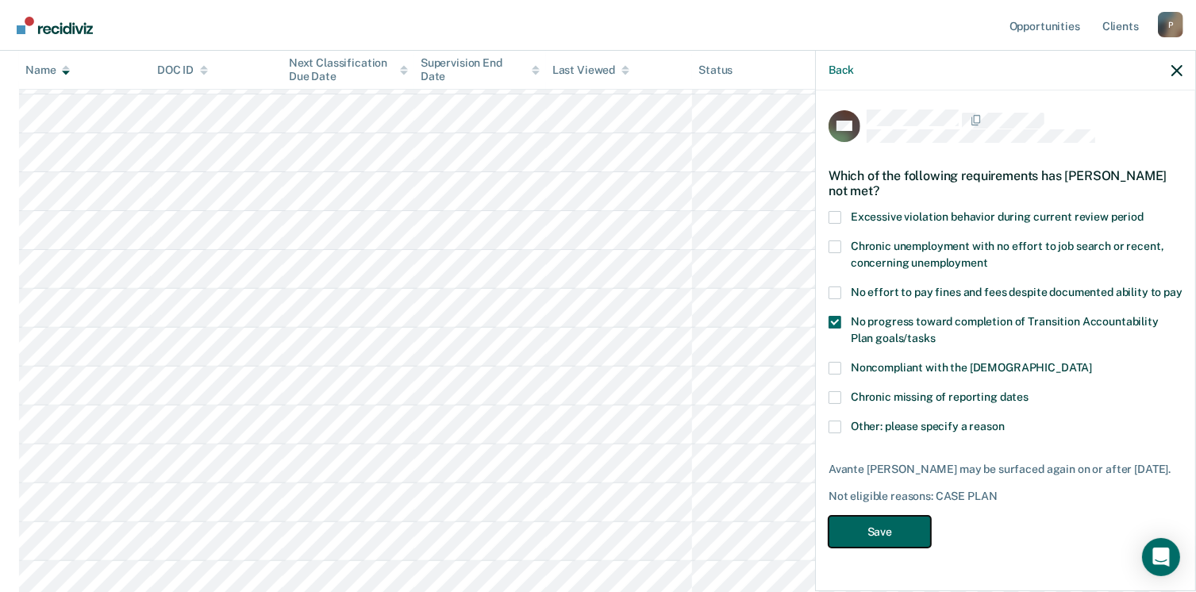
click at [906, 529] on button "Save" at bounding box center [880, 532] width 102 height 33
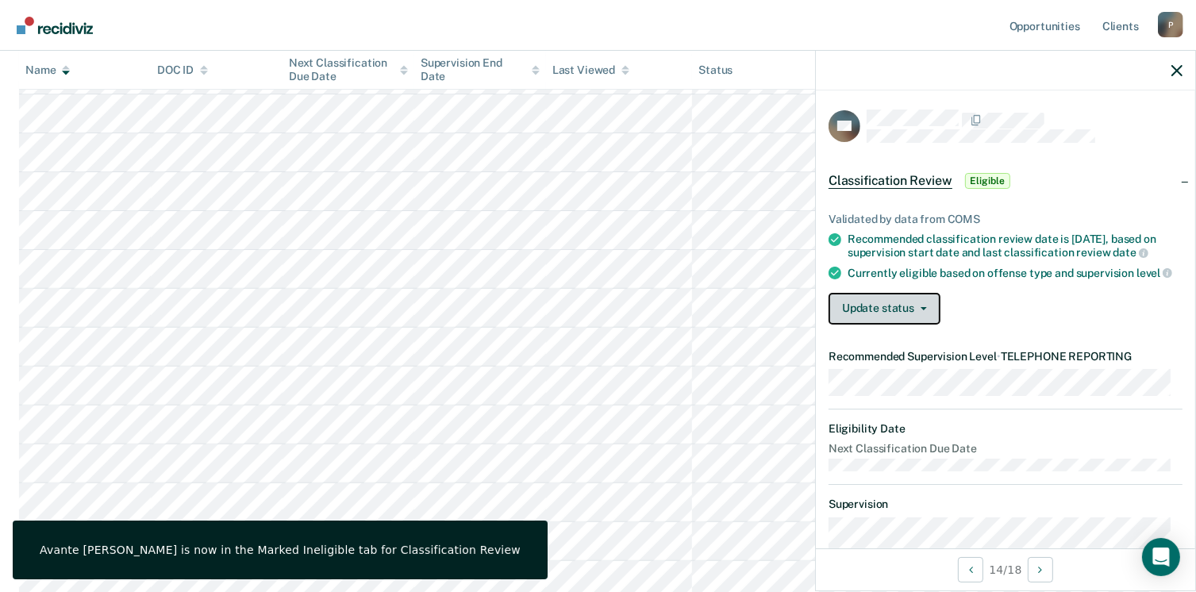
click at [895, 325] on button "Update status" at bounding box center [885, 309] width 112 height 32
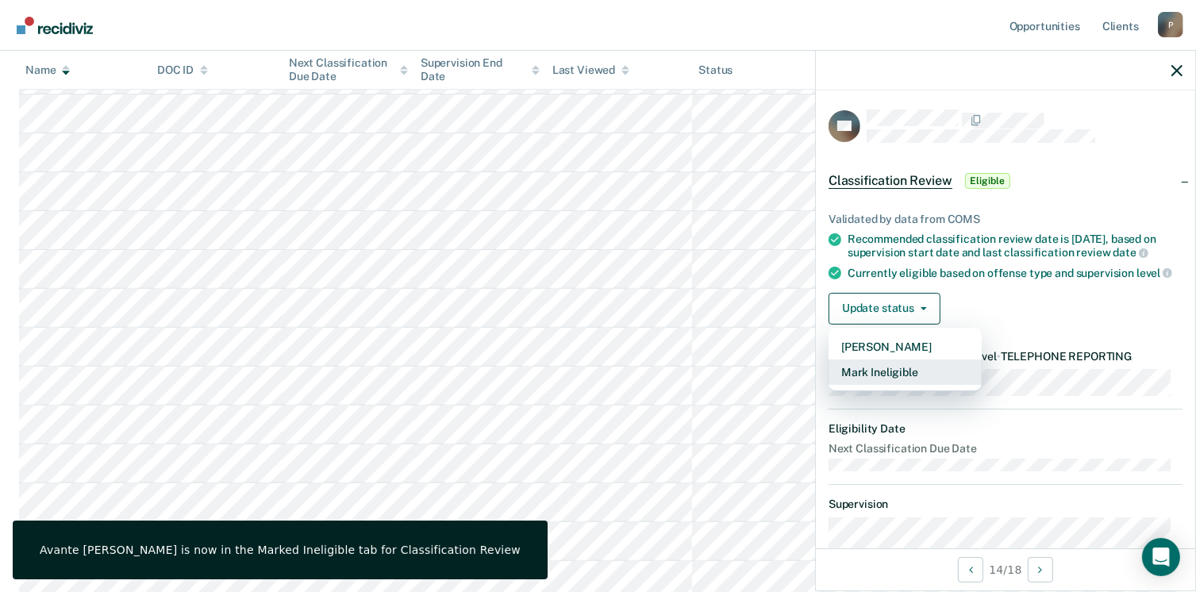
click at [935, 385] on button "Mark Ineligible" at bounding box center [905, 372] width 153 height 25
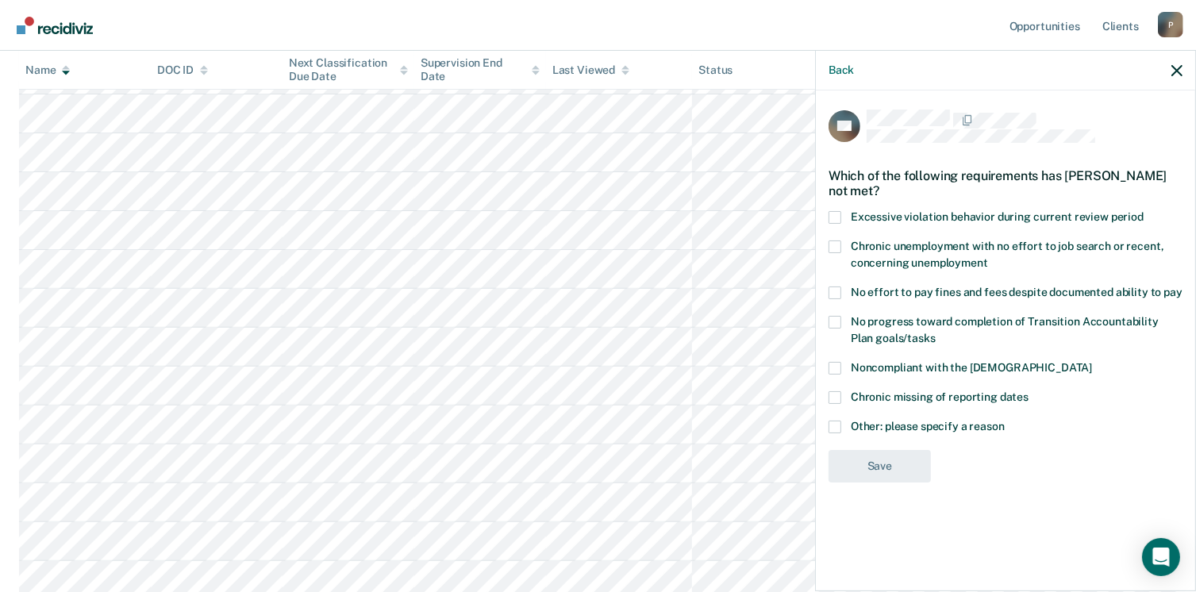
click at [837, 322] on span at bounding box center [835, 322] width 13 height 13
click at [936, 333] on input "No progress toward completion of Transition Accountability Plan goals/tasks" at bounding box center [936, 333] width 0 height 0
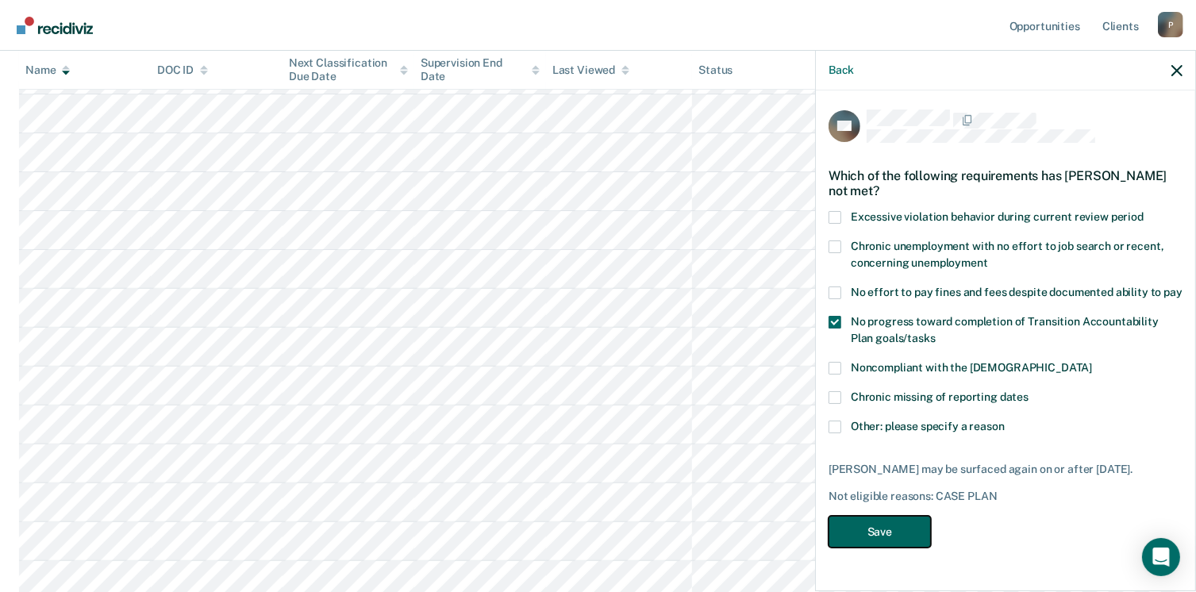
click at [911, 528] on button "Save" at bounding box center [880, 532] width 102 height 33
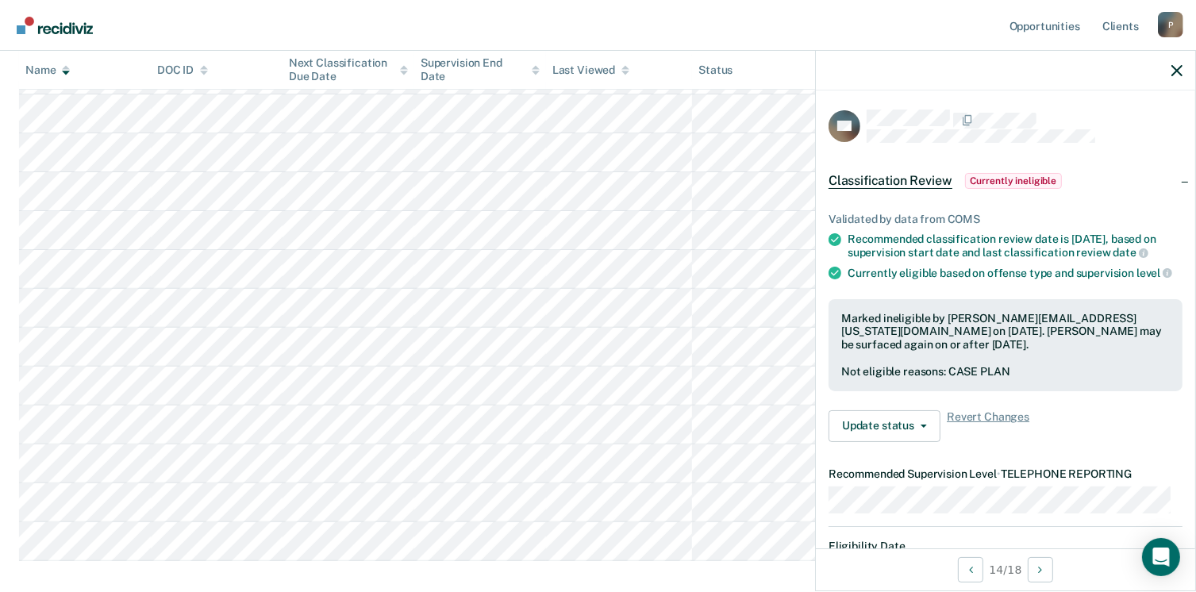
scroll to position [386, 0]
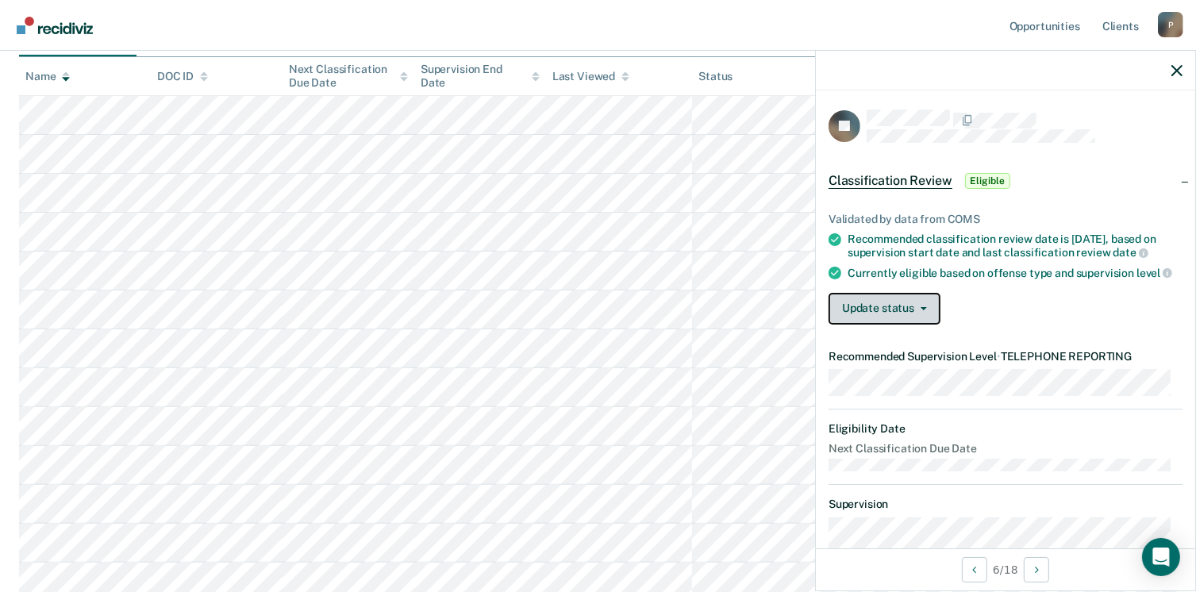
click at [921, 310] on icon "button" at bounding box center [924, 308] width 6 height 3
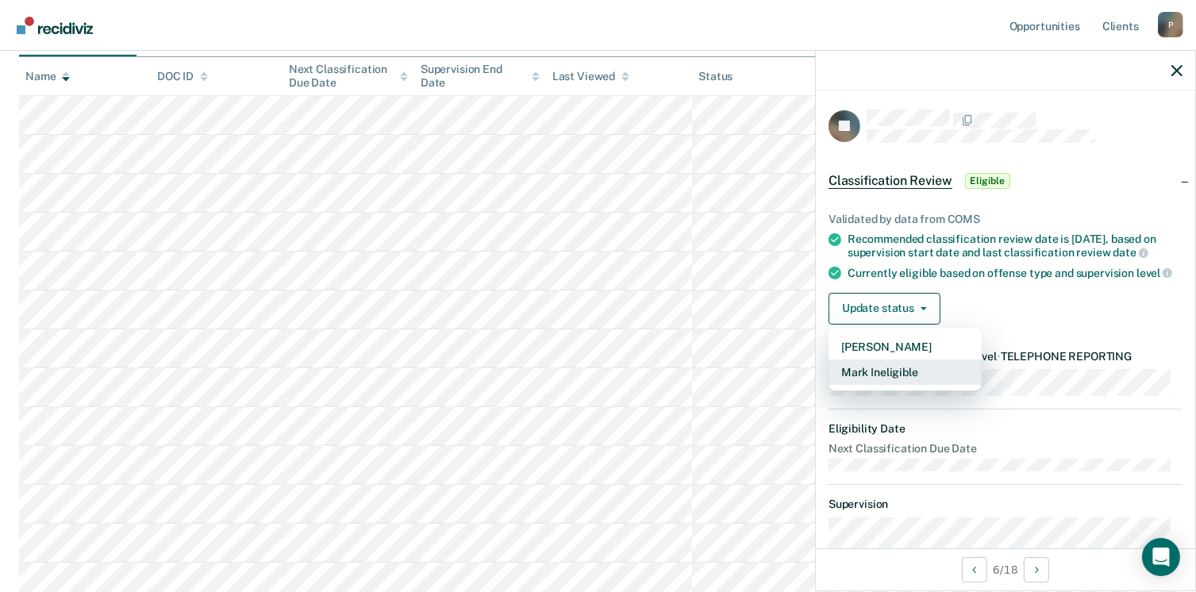
click at [913, 385] on button "Mark Ineligible" at bounding box center [905, 372] width 153 height 25
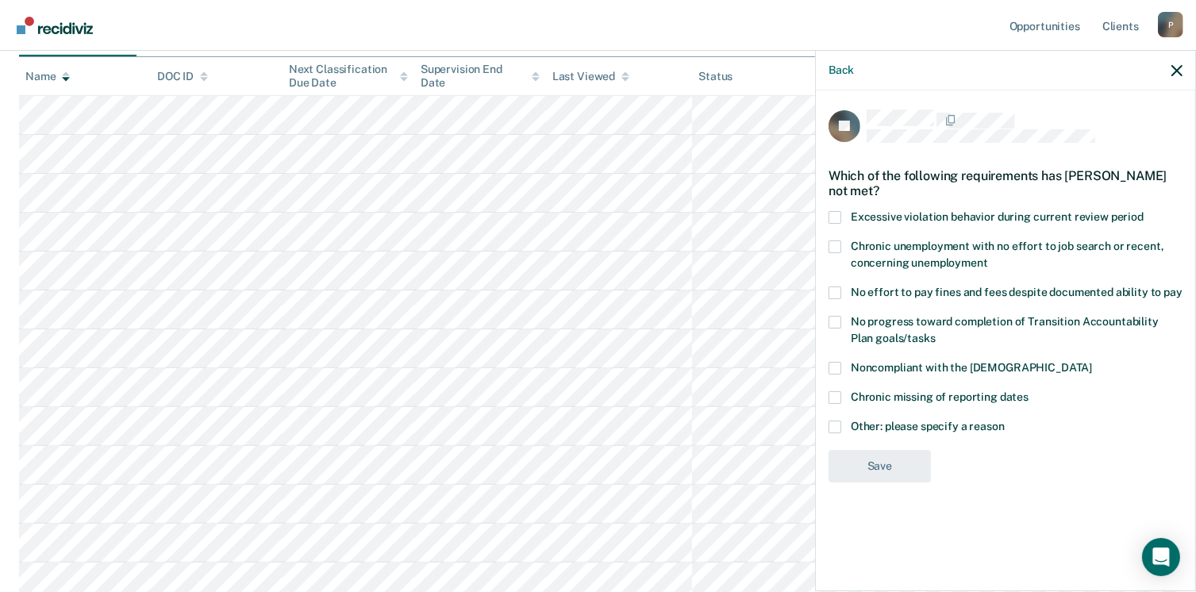
click at [840, 316] on span at bounding box center [835, 322] width 13 height 13
click at [936, 333] on input "No progress toward completion of Transition Accountability Plan goals/tasks" at bounding box center [936, 333] width 0 height 0
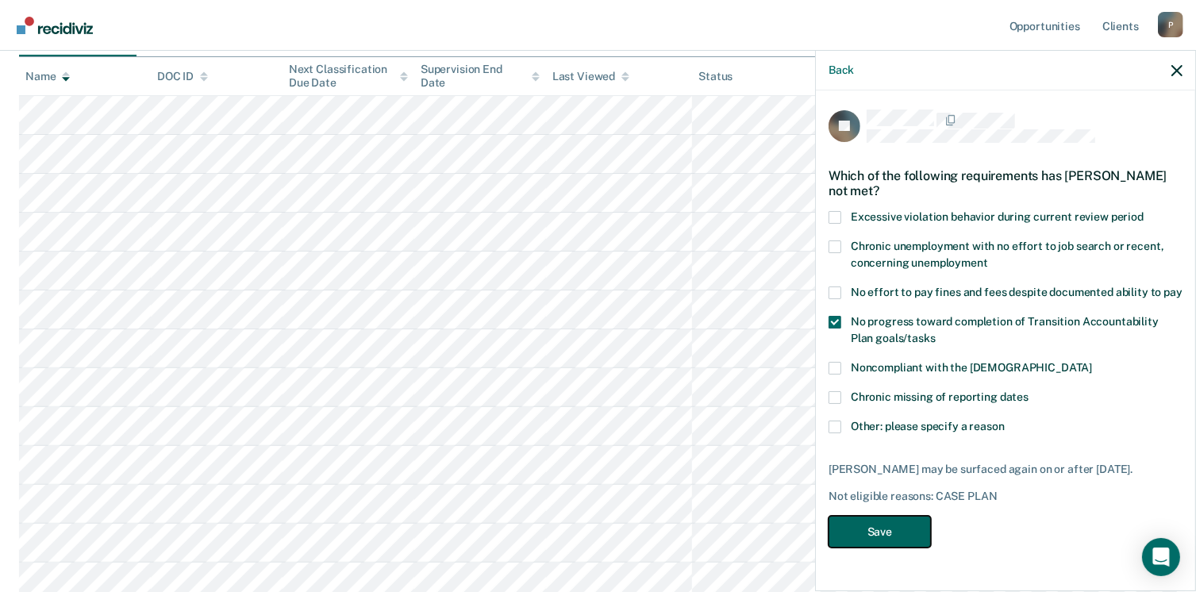
click at [880, 518] on button "Save" at bounding box center [880, 532] width 102 height 33
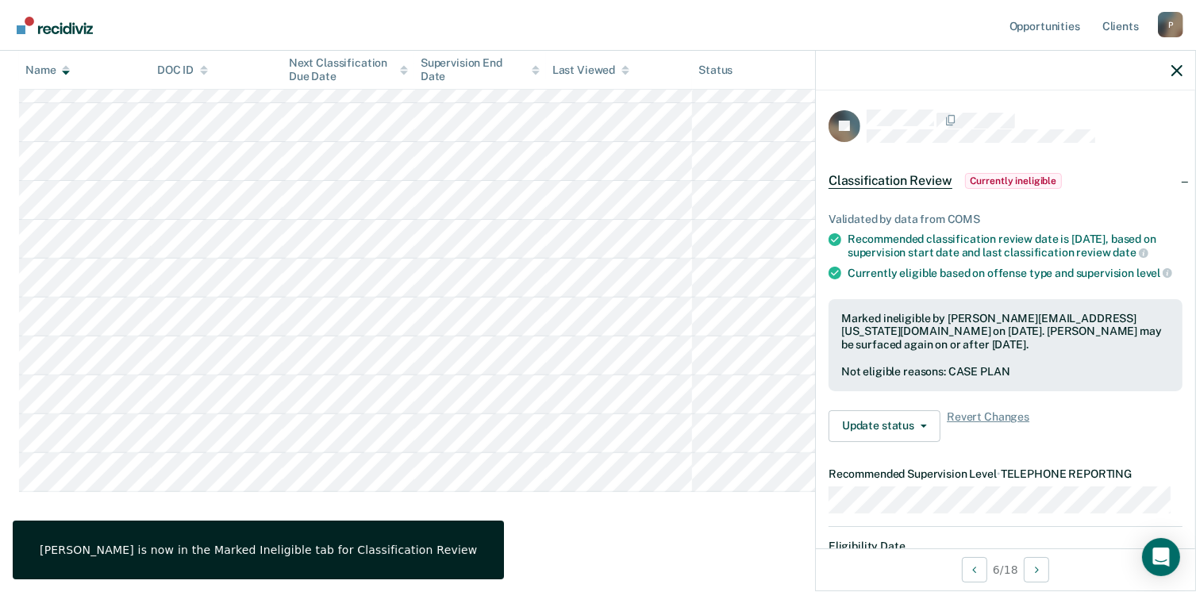
scroll to position [508, 0]
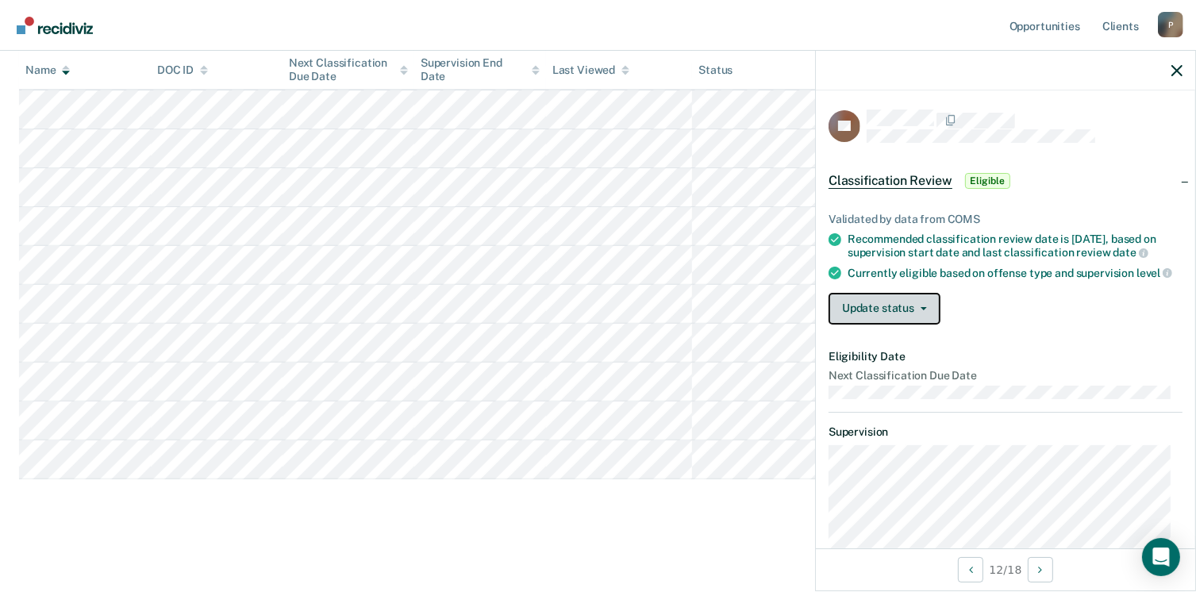
click at [924, 310] on icon "button" at bounding box center [924, 308] width 6 height 3
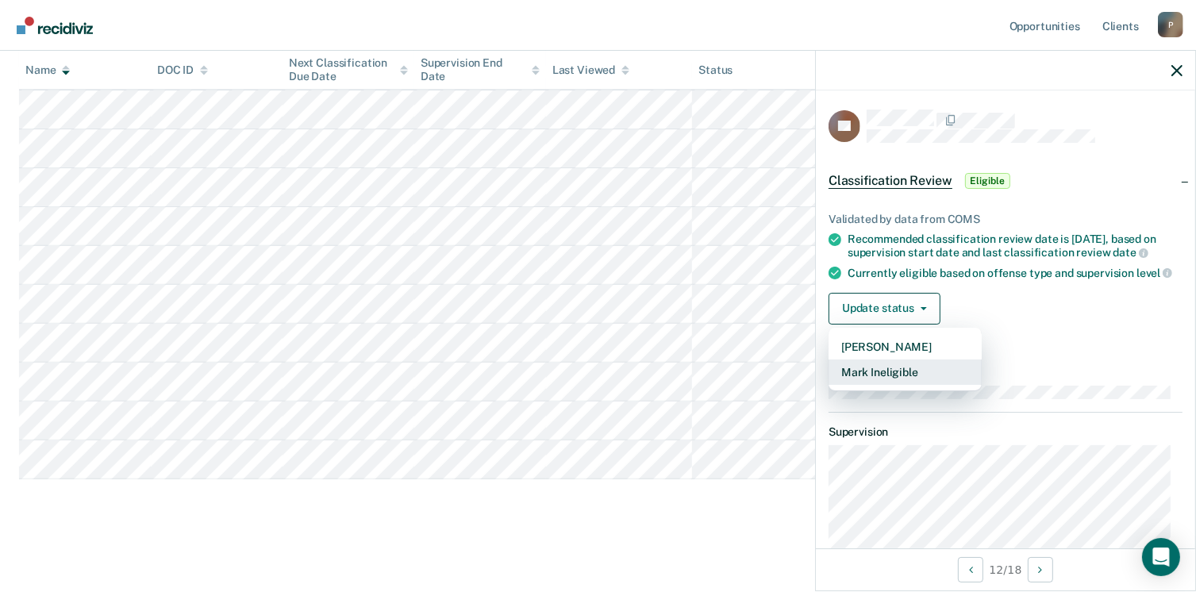
click at [937, 385] on button "Mark Ineligible" at bounding box center [905, 372] width 153 height 25
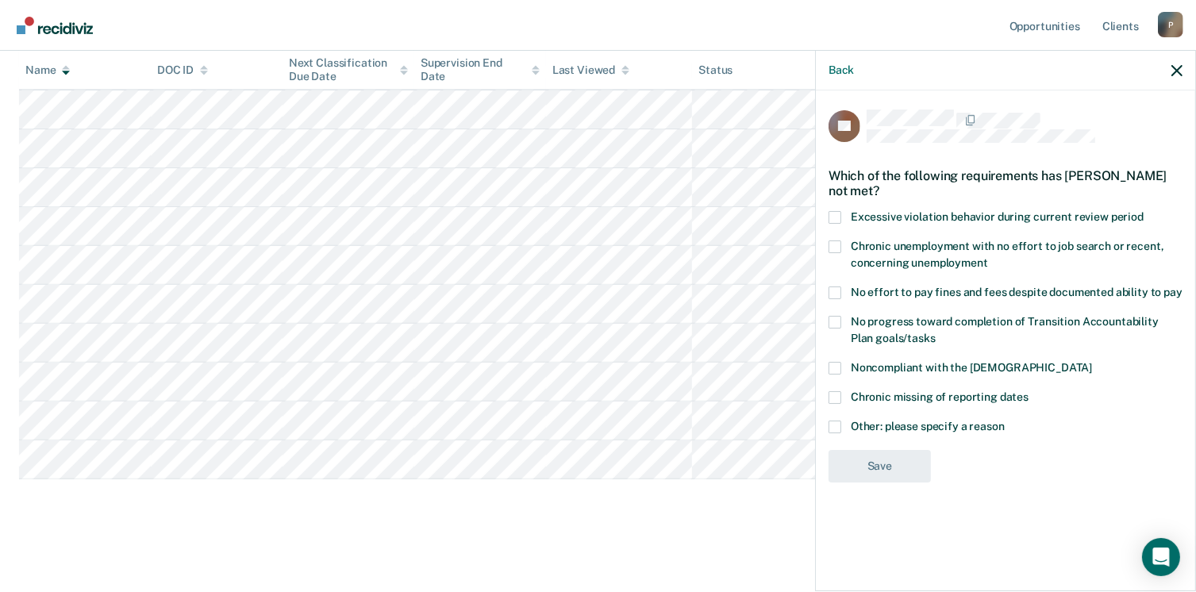
click at [838, 322] on span at bounding box center [835, 322] width 13 height 13
click at [936, 333] on input "No progress toward completion of Transition Accountability Plan goals/tasks" at bounding box center [936, 333] width 0 height 0
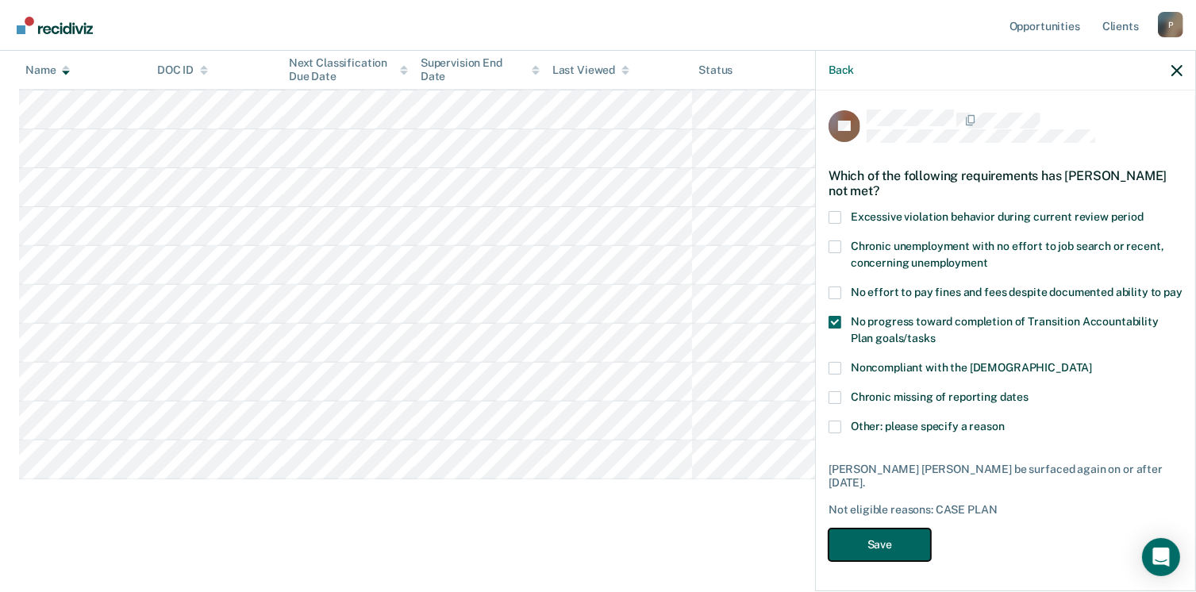
click at [911, 532] on button "Save" at bounding box center [880, 545] width 102 height 33
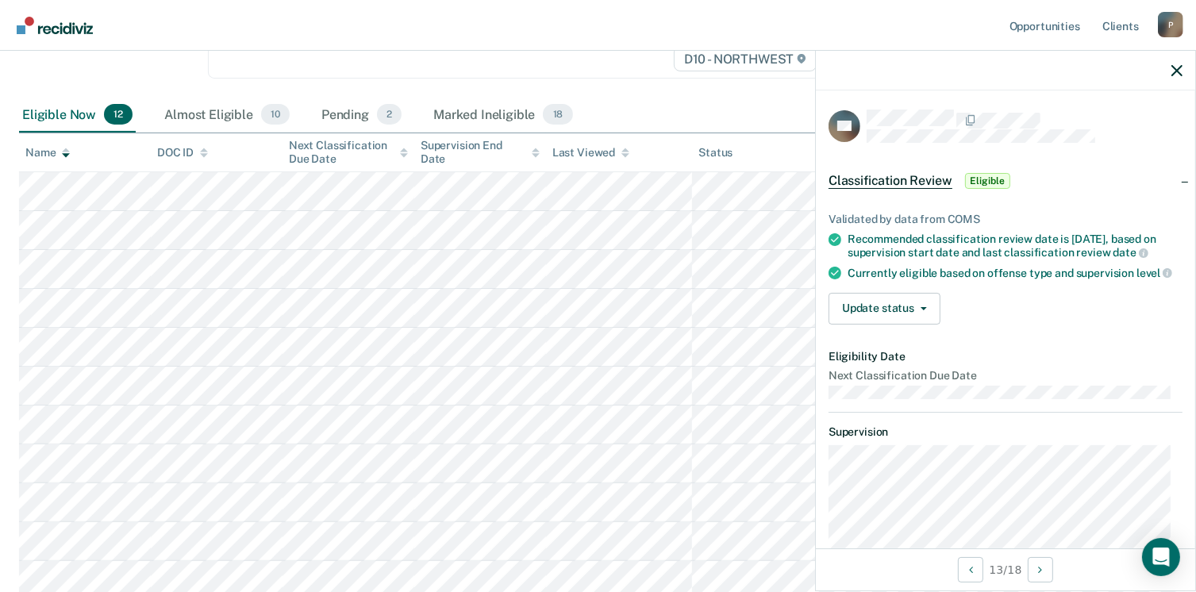
scroll to position [79, 0]
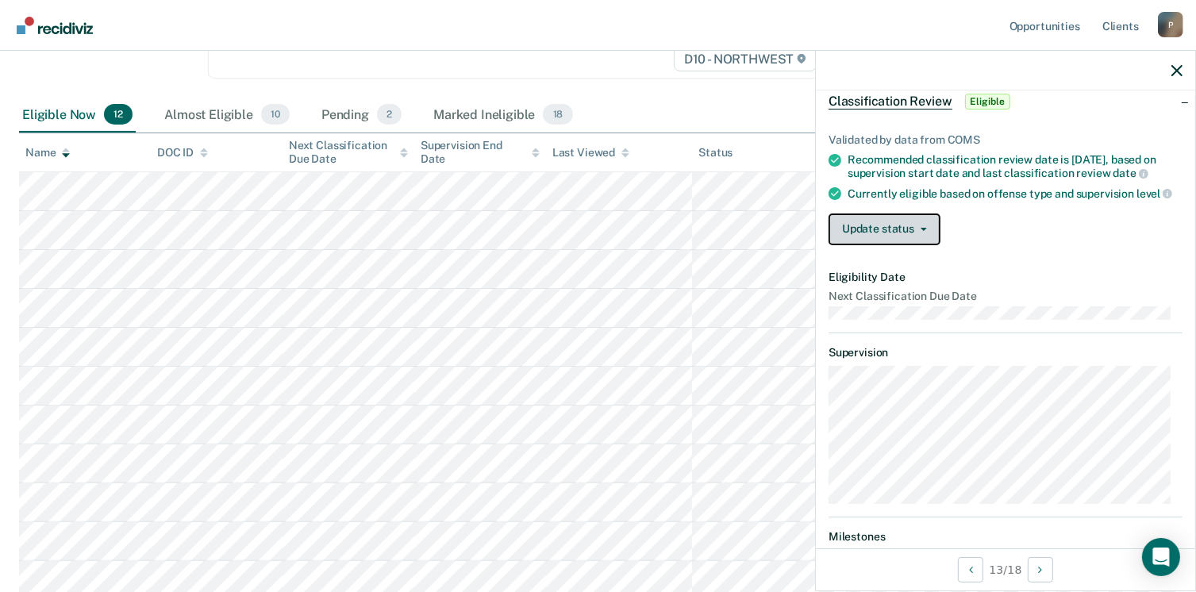
click at [927, 245] on button "Update status" at bounding box center [885, 230] width 112 height 32
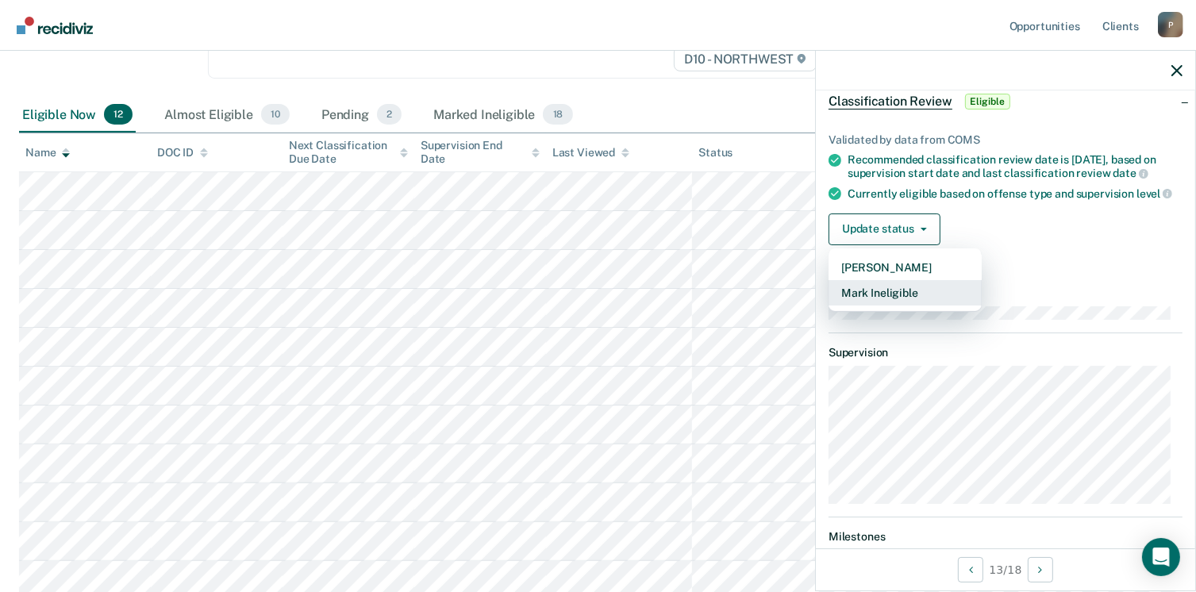
click at [918, 306] on button "Mark Ineligible" at bounding box center [905, 292] width 153 height 25
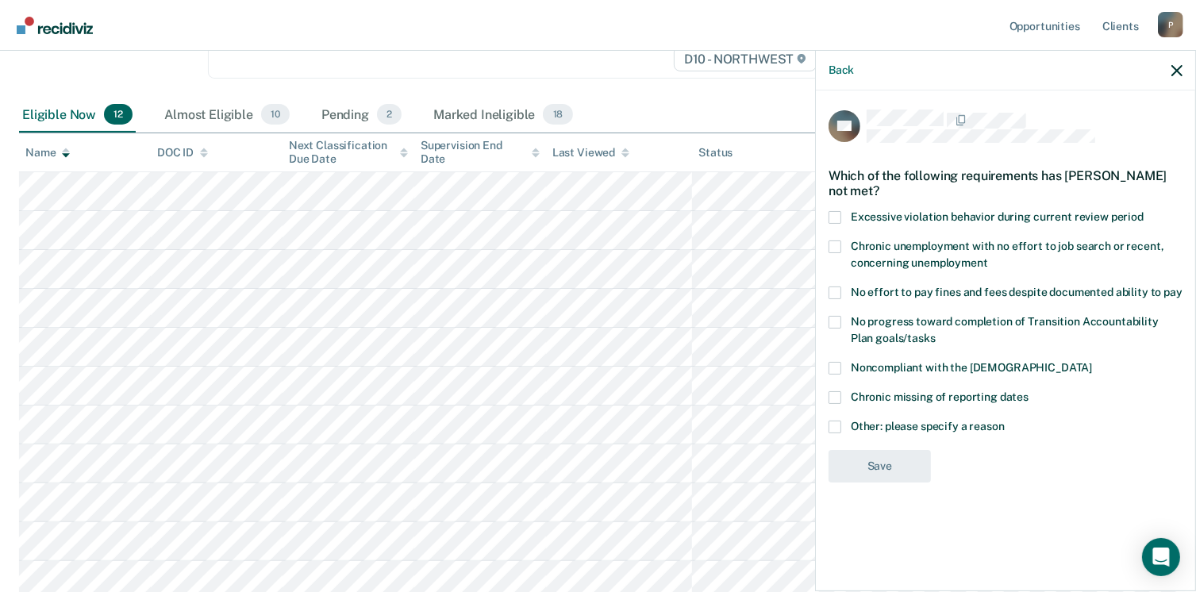
click at [835, 423] on span at bounding box center [835, 427] width 13 height 13
click at [1005, 421] on input "Other: please specify a reason" at bounding box center [1005, 421] width 0 height 0
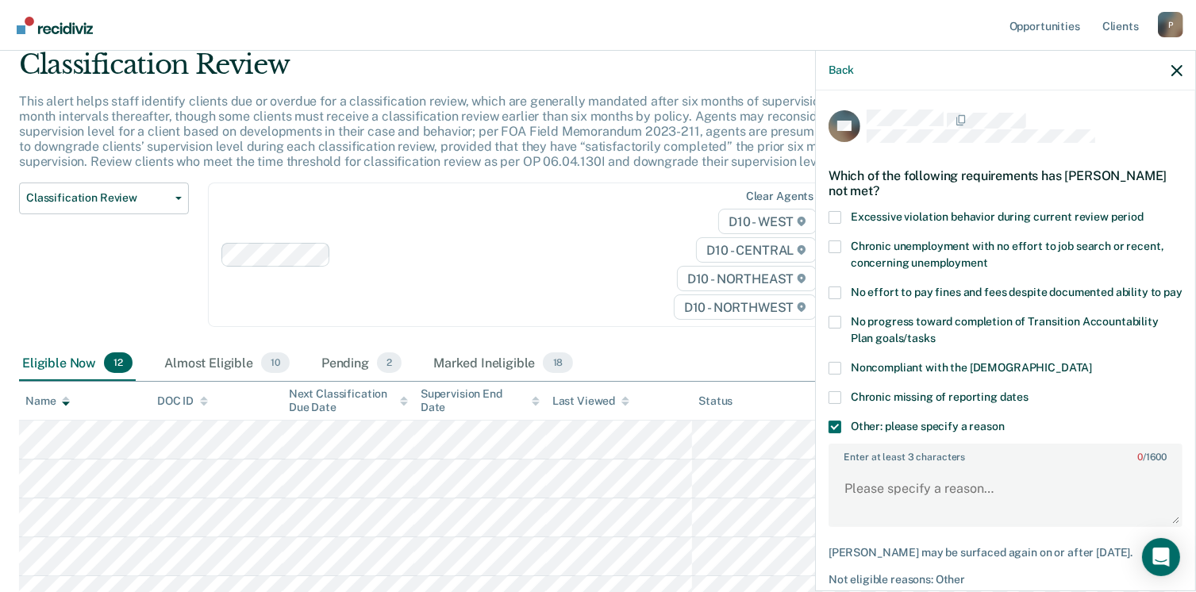
scroll to position [159, 0]
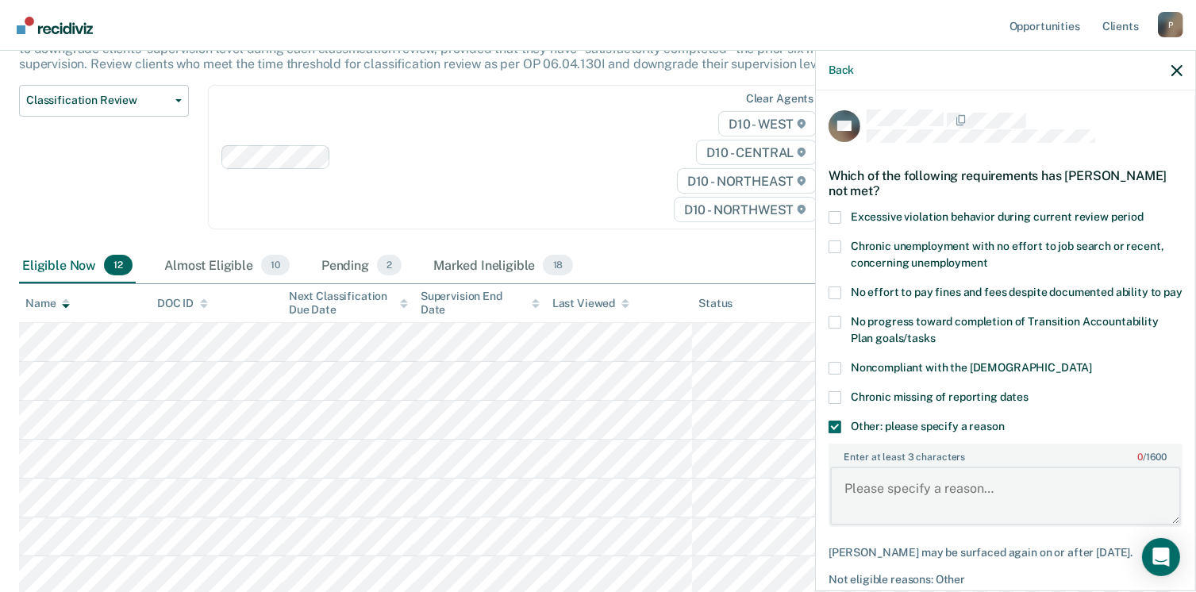
click at [845, 495] on textarea "Enter at least 3 characters 0 / 1600" at bounding box center [1005, 496] width 351 height 59
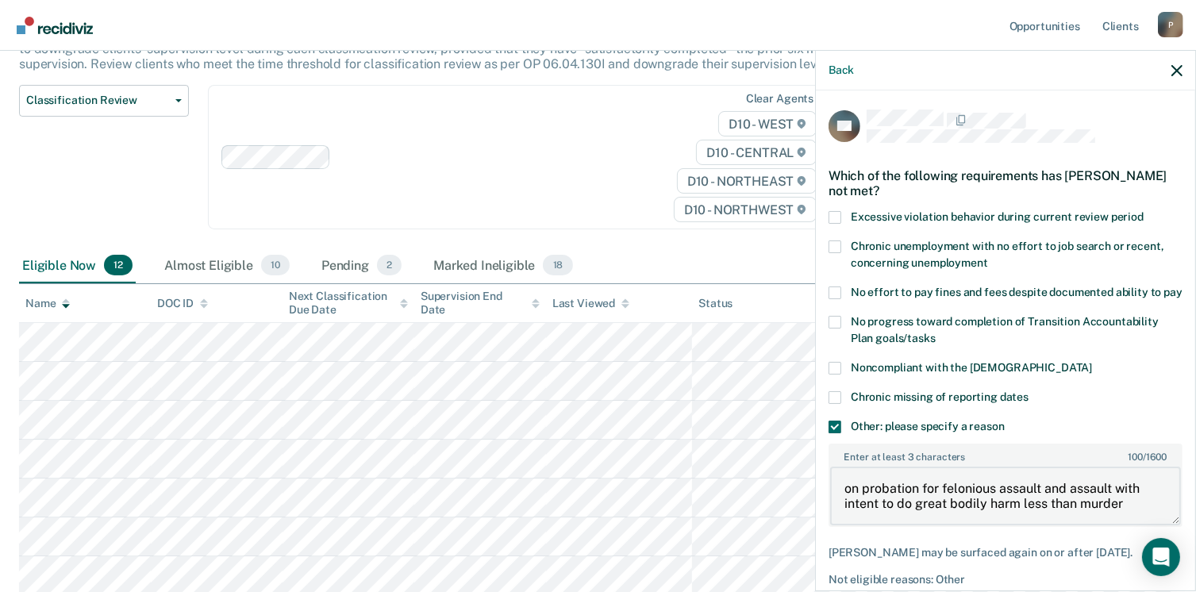
scroll to position [85, 0]
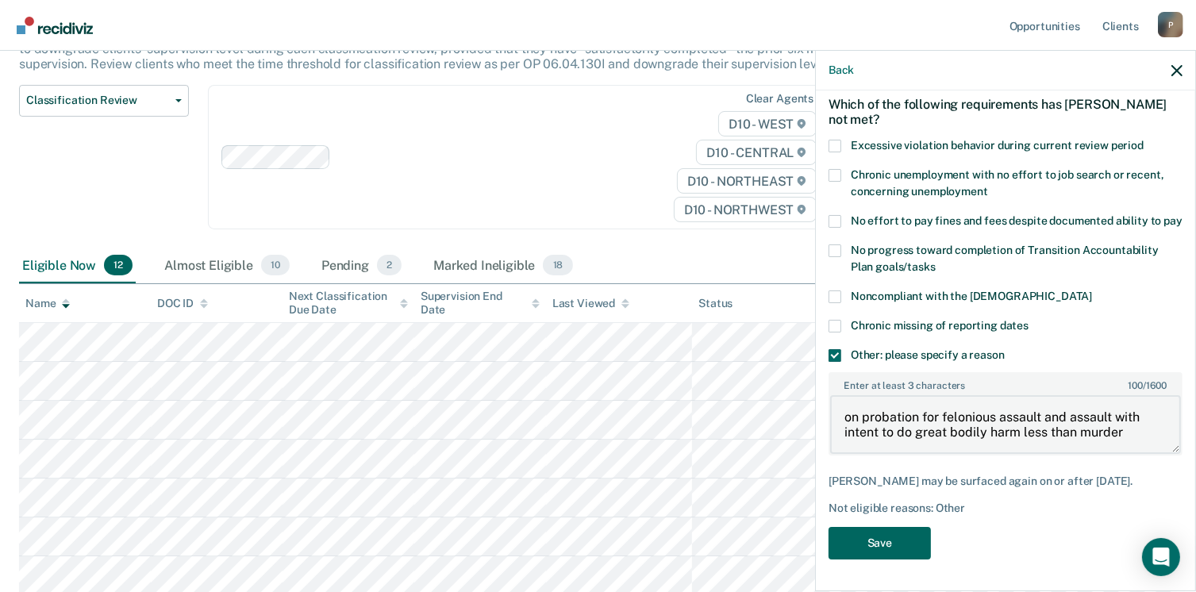
type textarea "on probation for felonious assault and assault with intent to do great bodily h…"
click at [899, 541] on button "Save" at bounding box center [880, 543] width 102 height 33
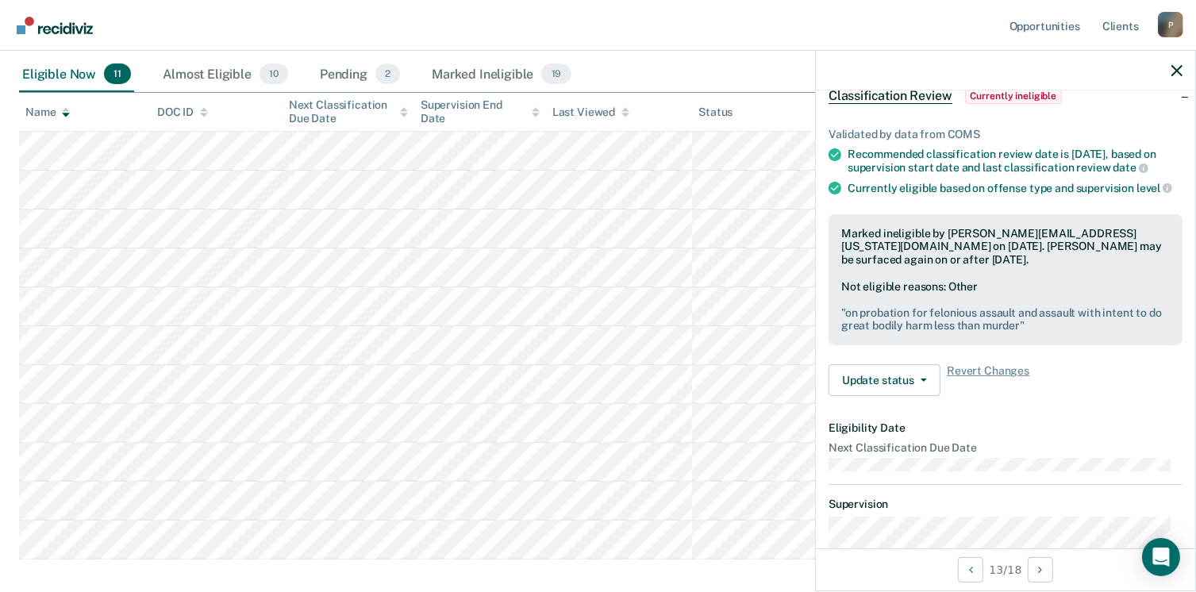
scroll to position [191, 0]
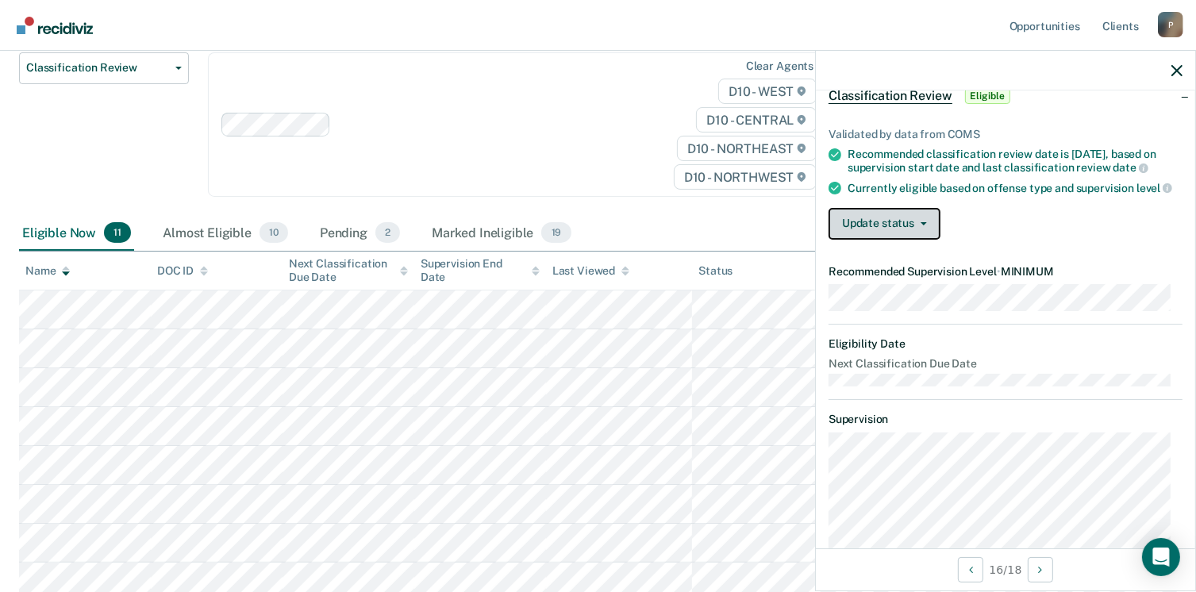
click at [930, 230] on button "Update status" at bounding box center [885, 224] width 112 height 32
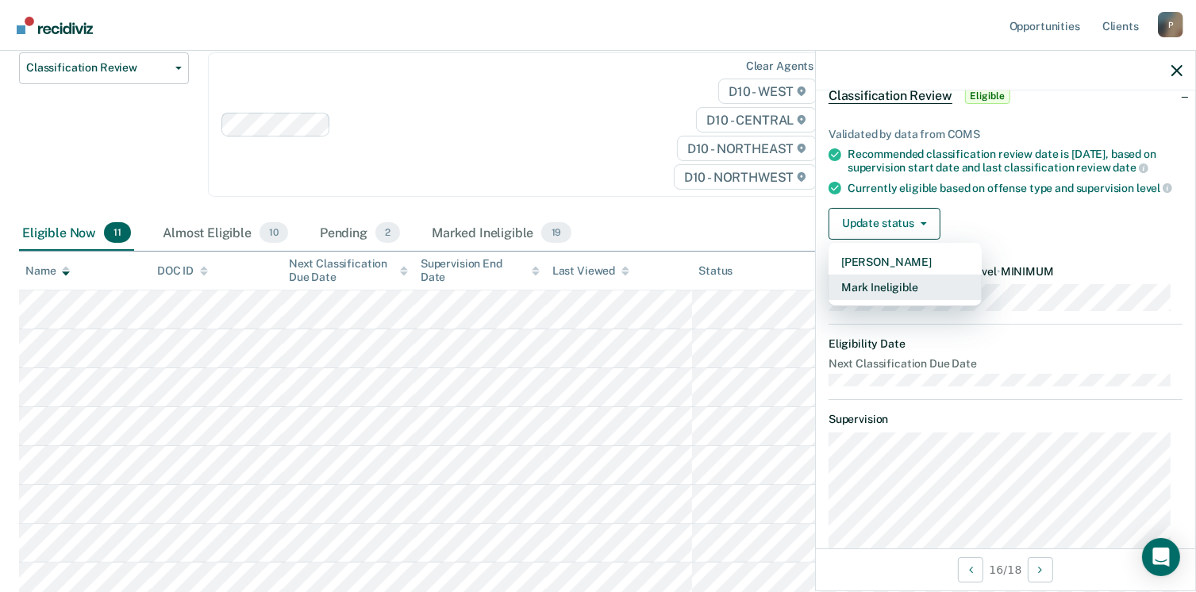
click at [918, 297] on button "Mark Ineligible" at bounding box center [905, 287] width 153 height 25
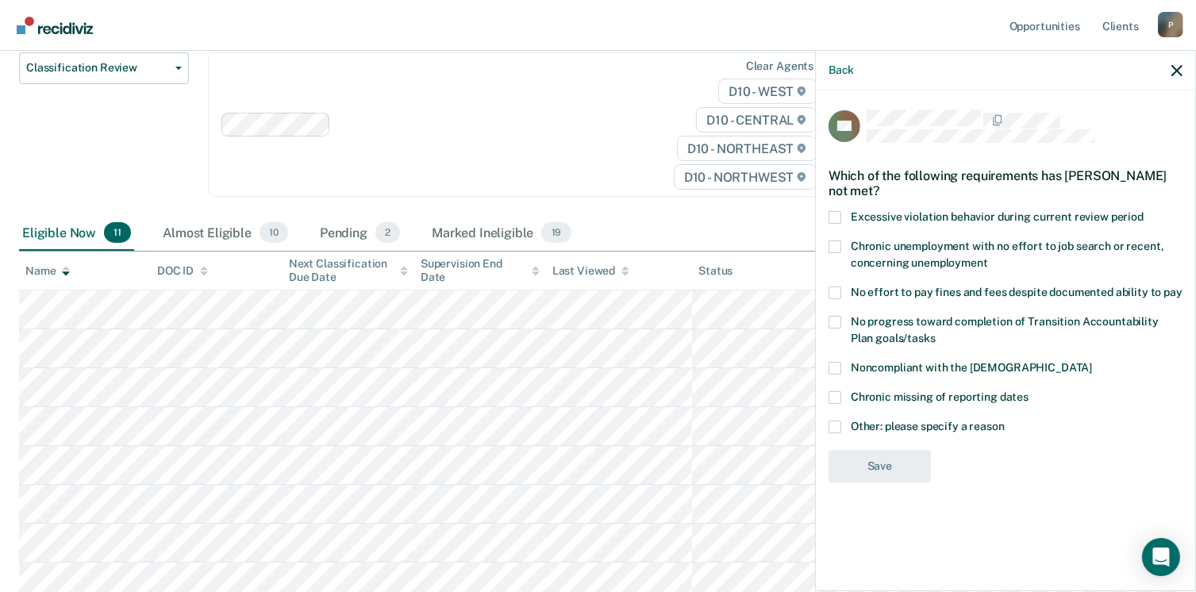
click at [840, 429] on span at bounding box center [835, 427] width 13 height 13
click at [1005, 421] on input "Other: please specify a reason" at bounding box center [1005, 421] width 0 height 0
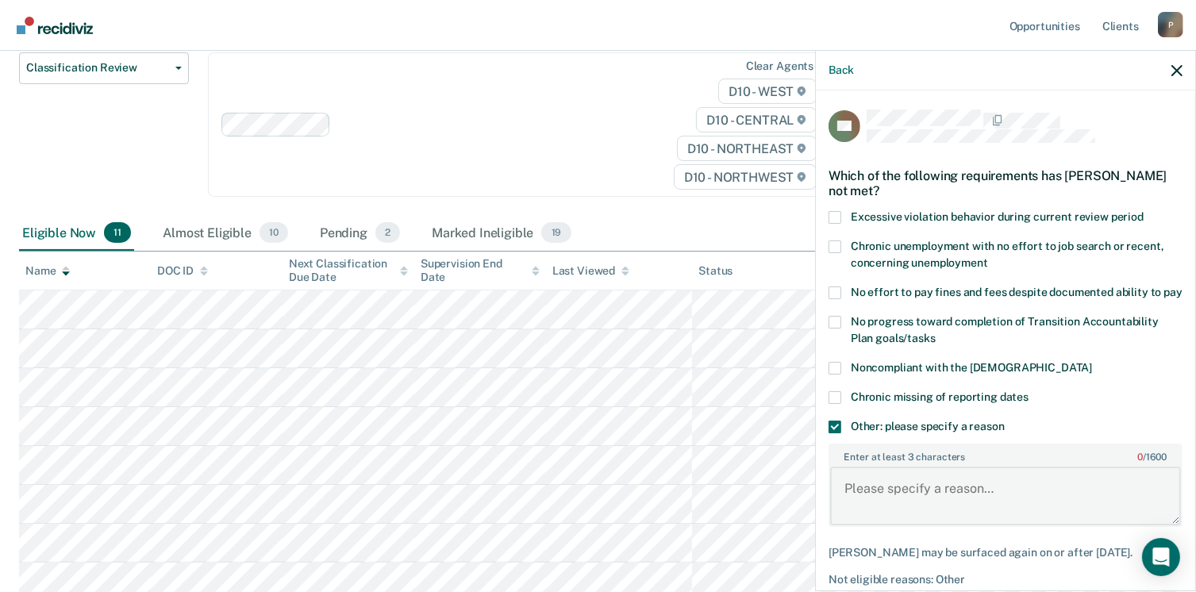
click at [851, 502] on textarea "Enter at least 3 characters 0 / 1600" at bounding box center [1005, 496] width 351 height 59
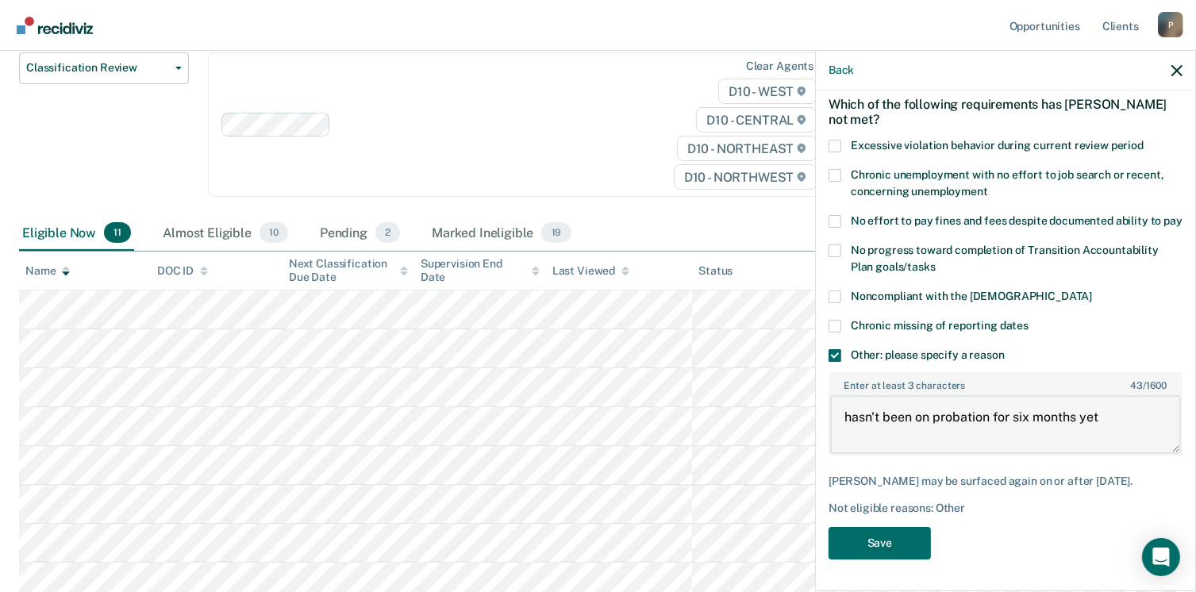
scroll to position [98, 0]
click at [864, 405] on textarea "hasn't been on probation for six months yet" at bounding box center [1005, 424] width 351 height 59
click at [999, 399] on textarea "has been on probation for six months yet" at bounding box center [1005, 424] width 351 height 59
type textarea "has been on probation for less than six months"
click at [911, 544] on button "Save" at bounding box center [880, 543] width 102 height 33
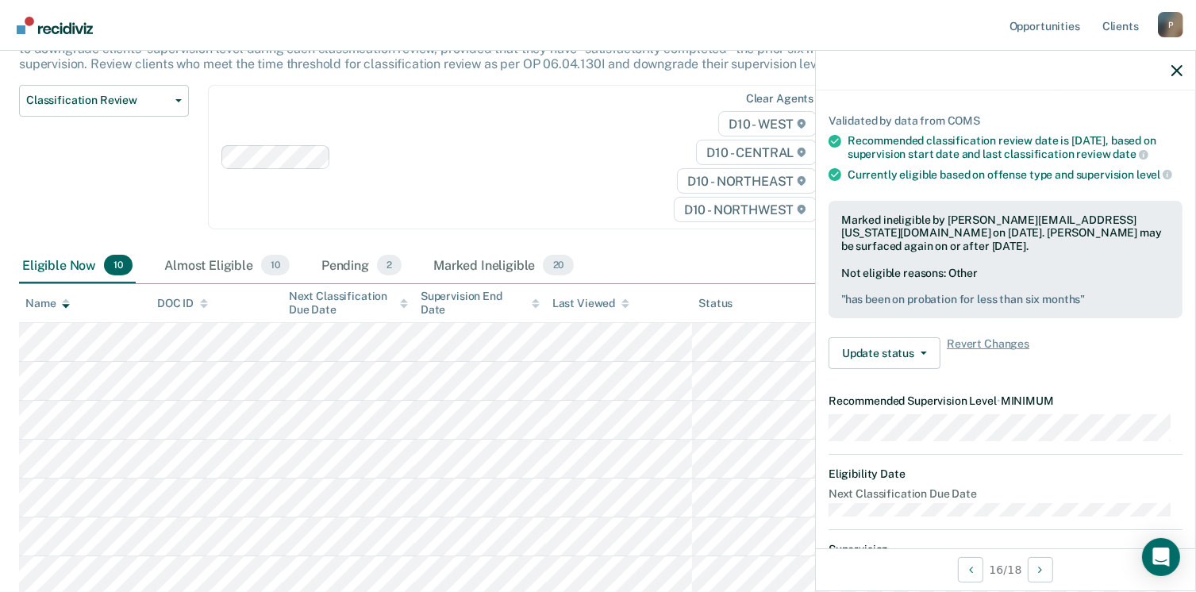
scroll to position [238, 0]
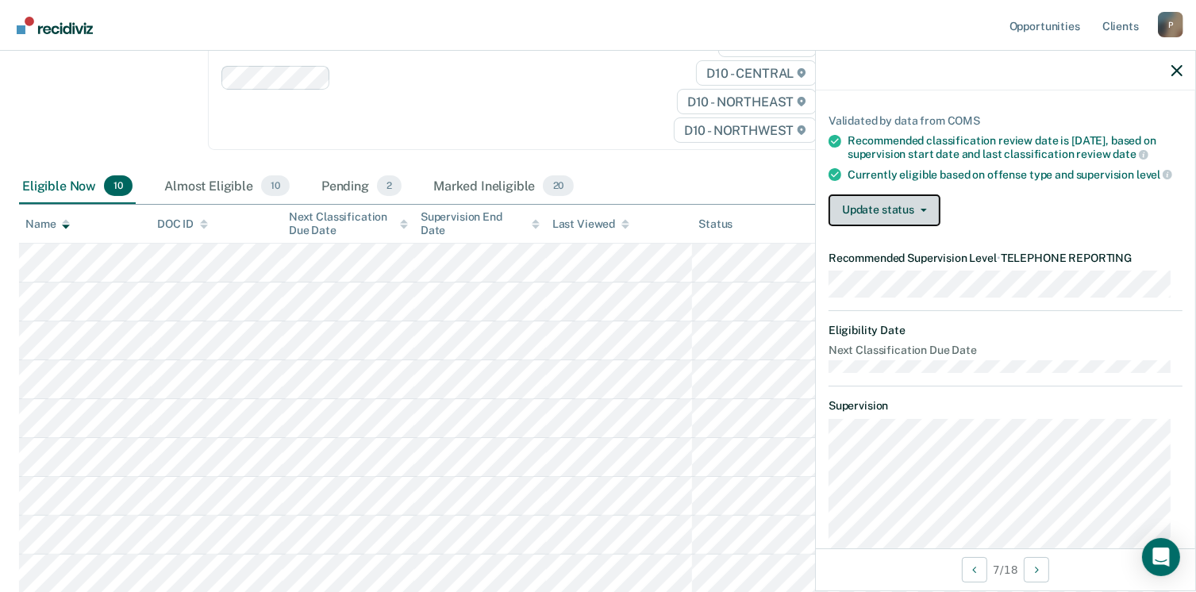
click at [864, 224] on button "Update status" at bounding box center [885, 210] width 112 height 32
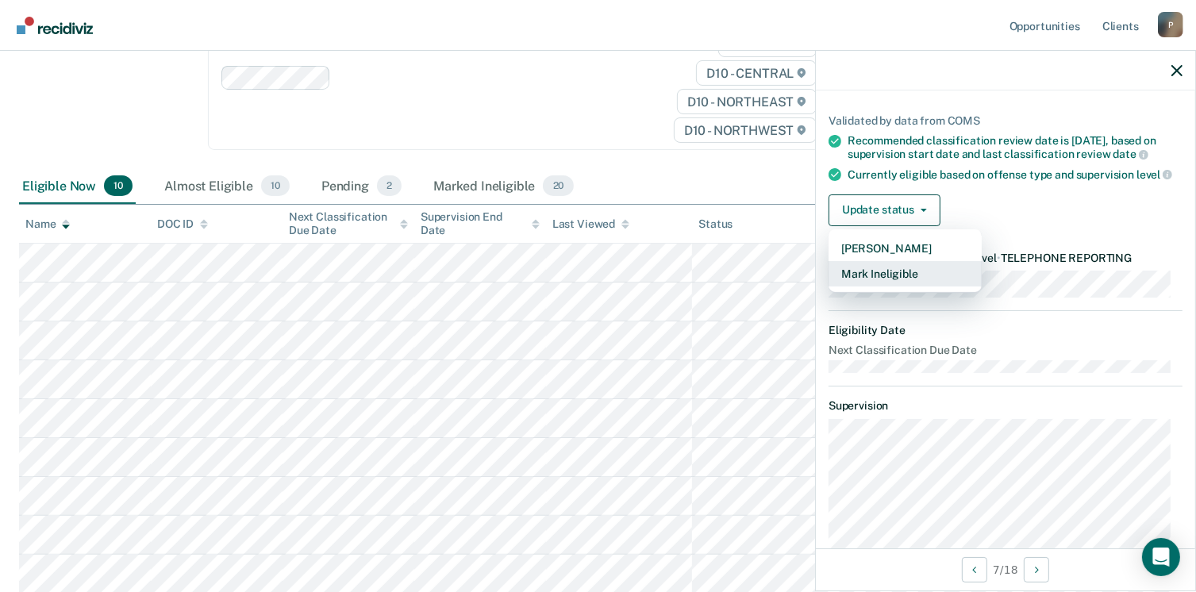
click at [903, 283] on button "Mark Ineligible" at bounding box center [905, 273] width 153 height 25
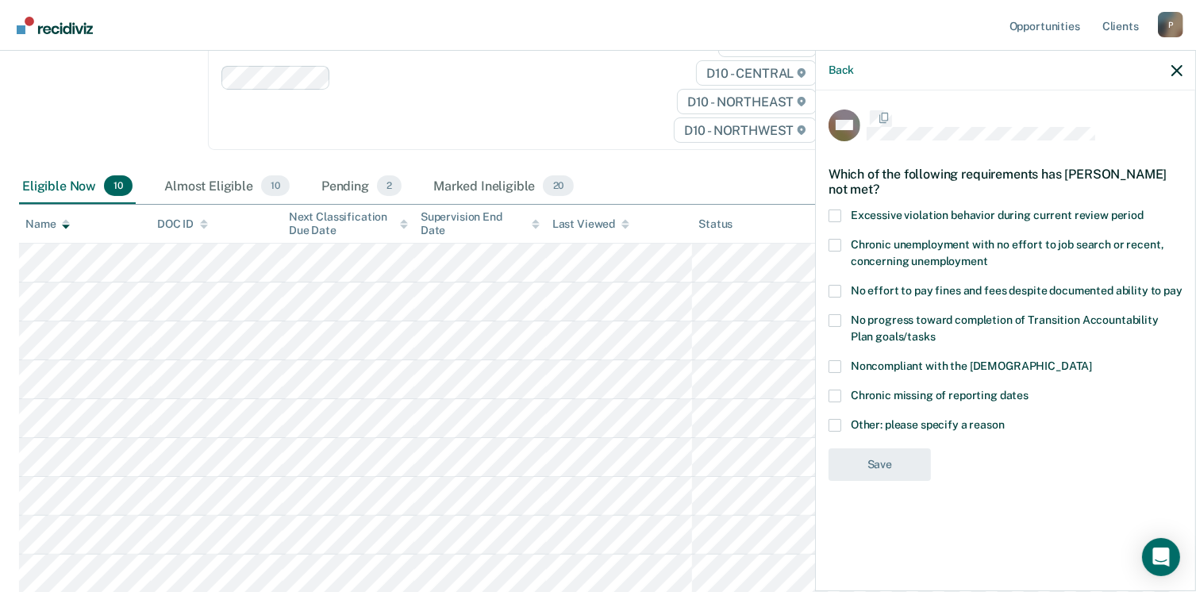
scroll to position [0, 0]
click at [838, 424] on span at bounding box center [835, 427] width 13 height 13
click at [1005, 421] on input "Other: please specify a reason" at bounding box center [1005, 421] width 0 height 0
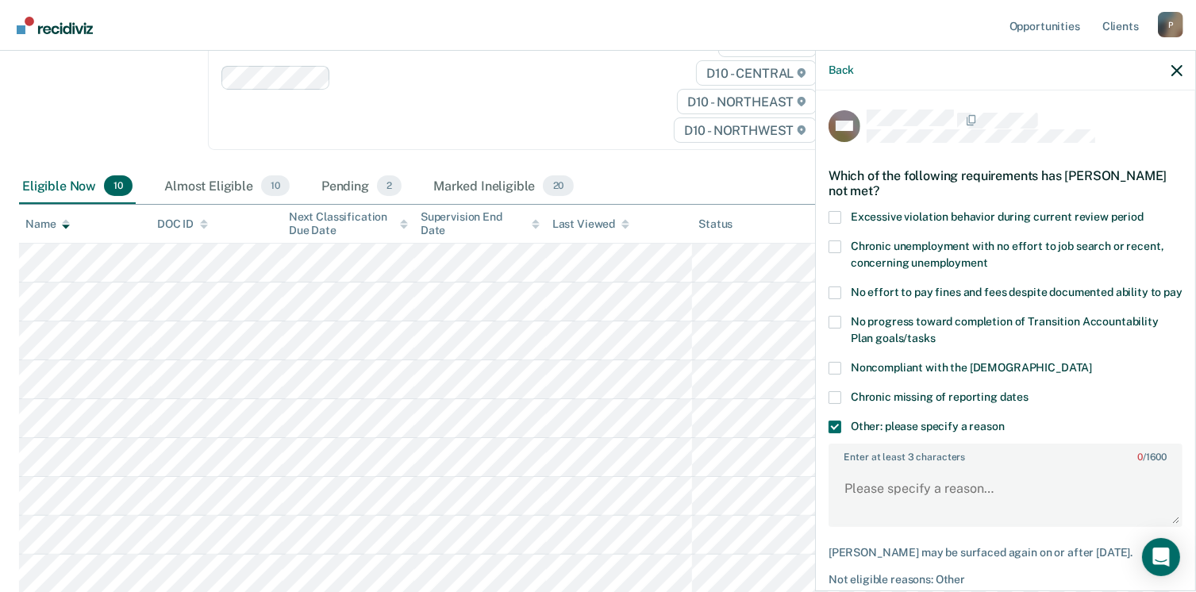
click at [1005, 421] on input "Other: please specify a reason" at bounding box center [1005, 421] width 0 height 0
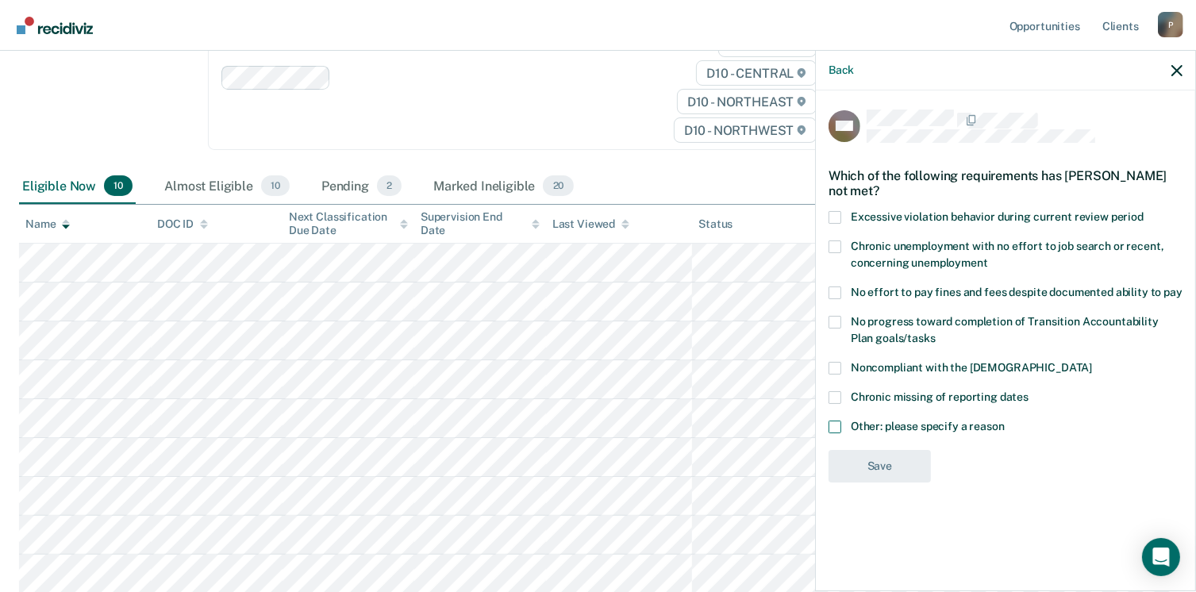
click at [1005, 421] on input "Other: please specify a reason" at bounding box center [1005, 421] width 0 height 0
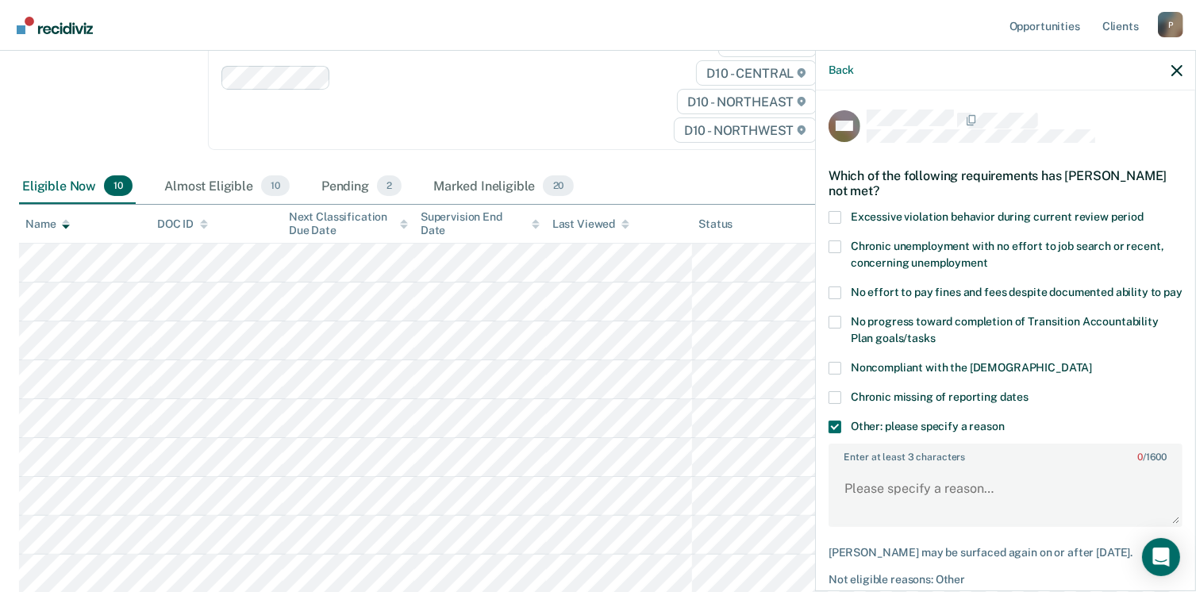
click at [1005, 421] on input "Other: please specify a reason" at bounding box center [1005, 421] width 0 height 0
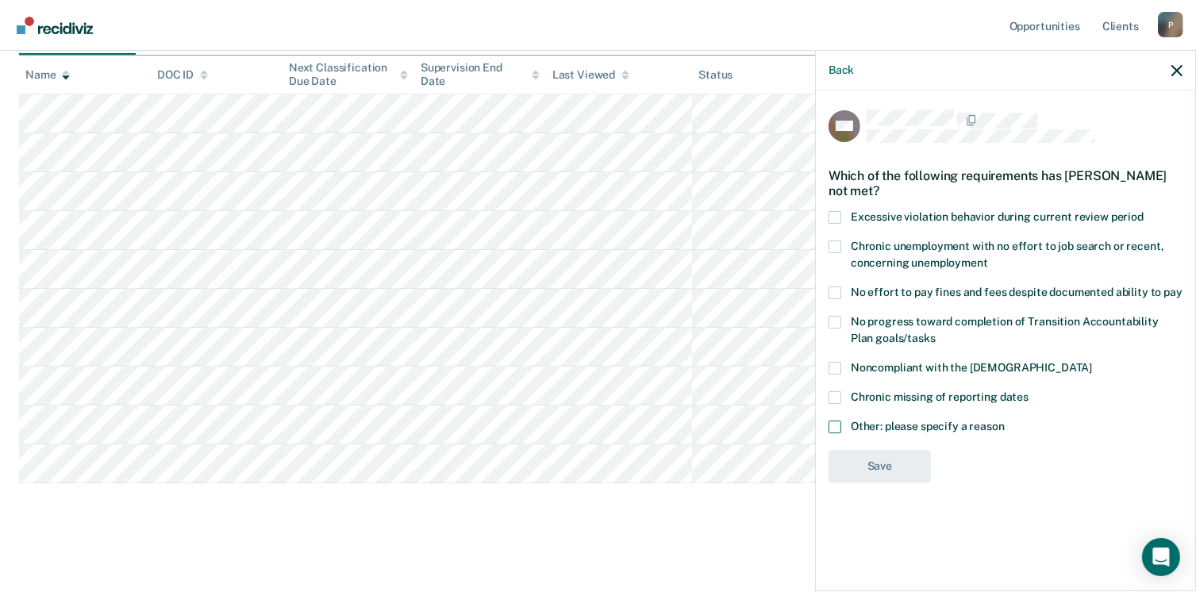
scroll to position [391, 0]
click at [836, 429] on span at bounding box center [835, 427] width 13 height 13
click at [1005, 421] on input "Other: please specify a reason" at bounding box center [1005, 421] width 0 height 0
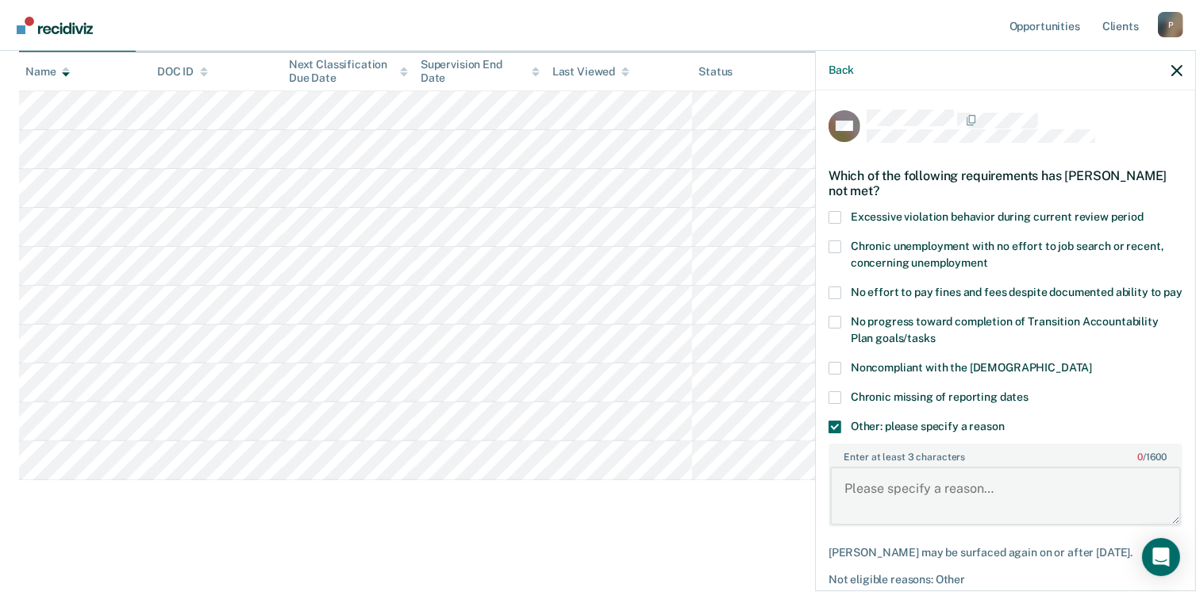
click at [886, 502] on textarea "Enter at least 3 characters 0 / 1600" at bounding box center [1005, 496] width 351 height 59
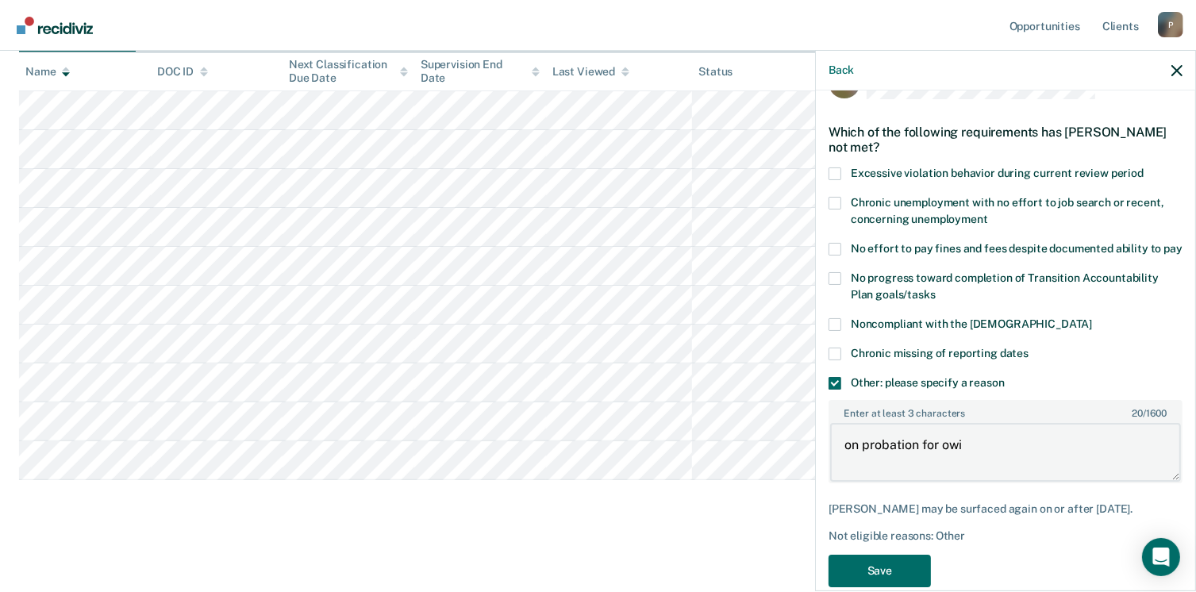
scroll to position [85, 0]
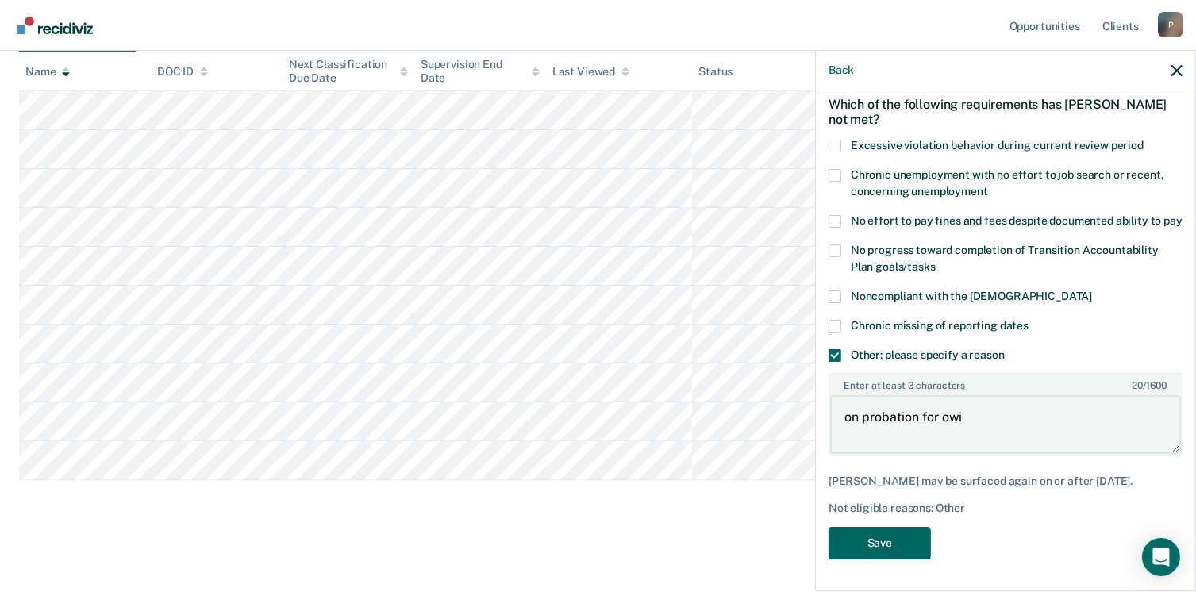
type textarea "on probation for owi"
click at [907, 540] on button "Save" at bounding box center [880, 543] width 102 height 33
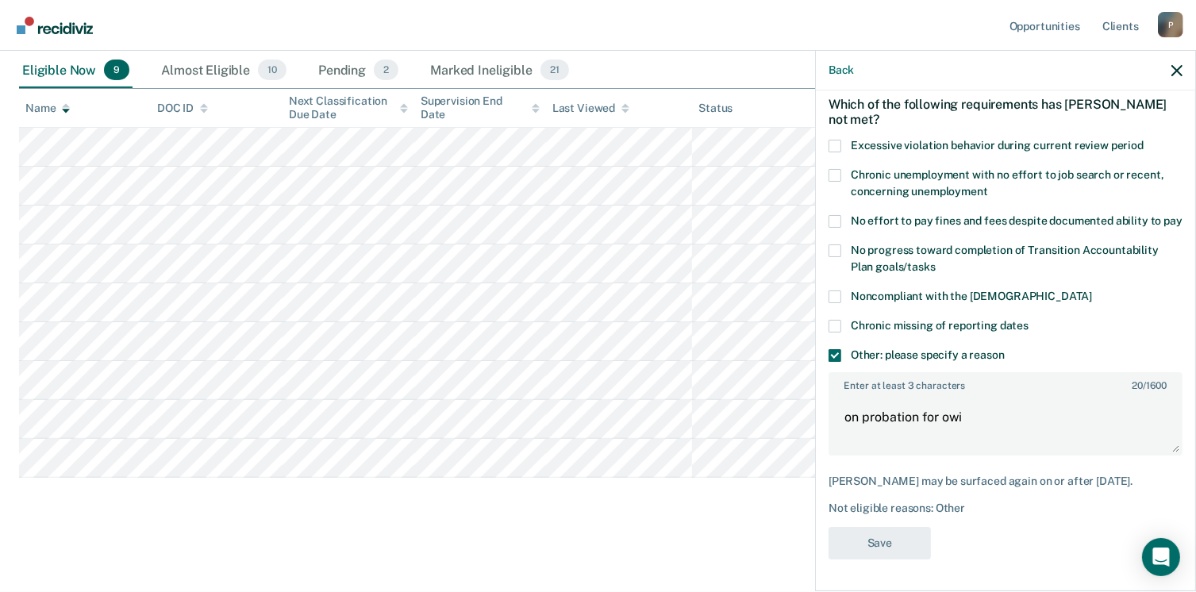
scroll to position [352, 0]
